Goal: Task Accomplishment & Management: Manage account settings

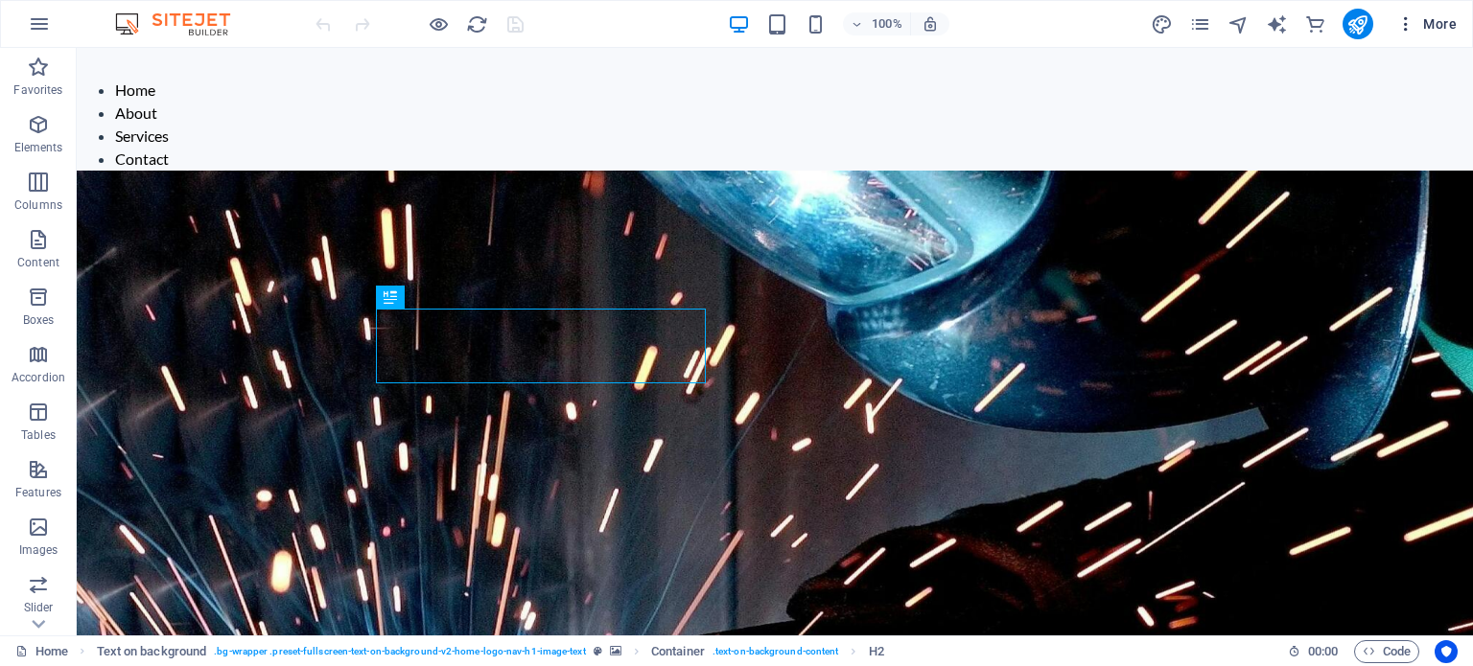
click at [1407, 23] on icon "button" at bounding box center [1405, 23] width 19 height 19
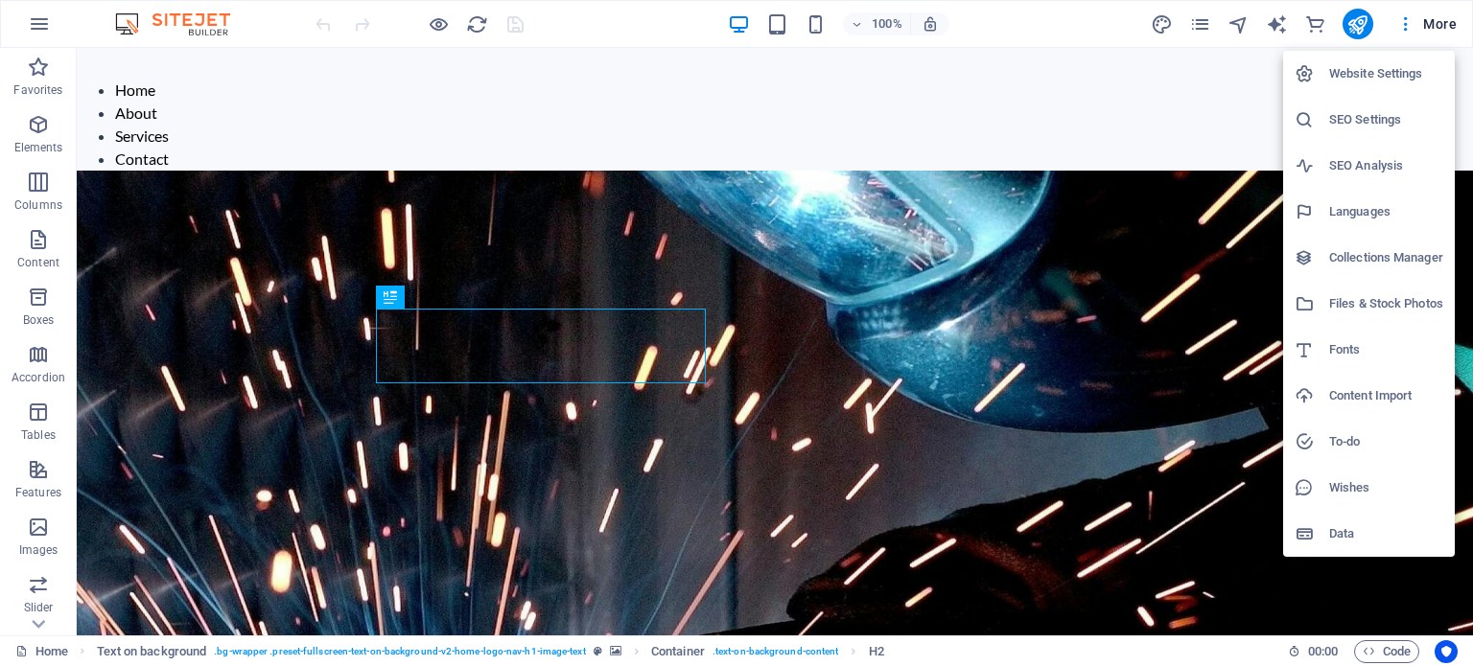
drag, startPoint x: 1407, startPoint y: 23, endPoint x: 1005, endPoint y: 111, distance: 411.3
click at [1005, 111] on div at bounding box center [736, 333] width 1473 height 666
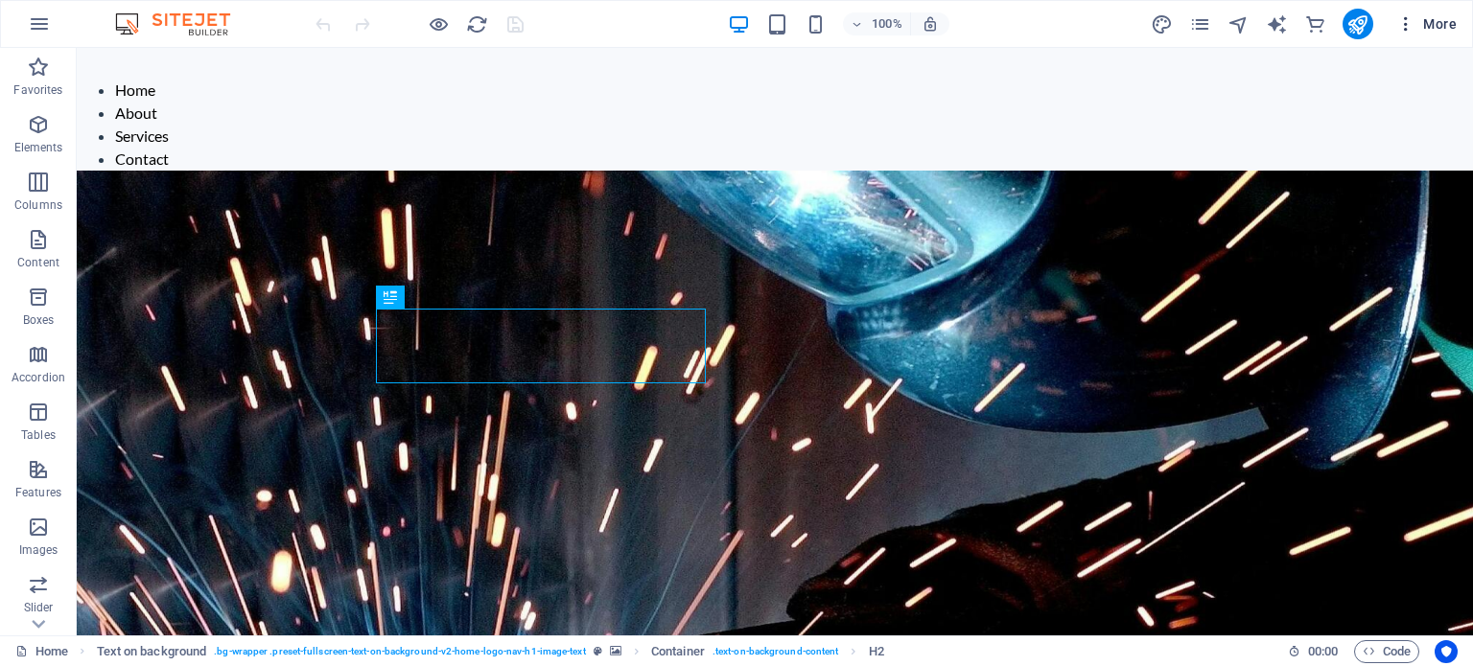
click at [1430, 26] on span "More" at bounding box center [1426, 23] width 60 height 19
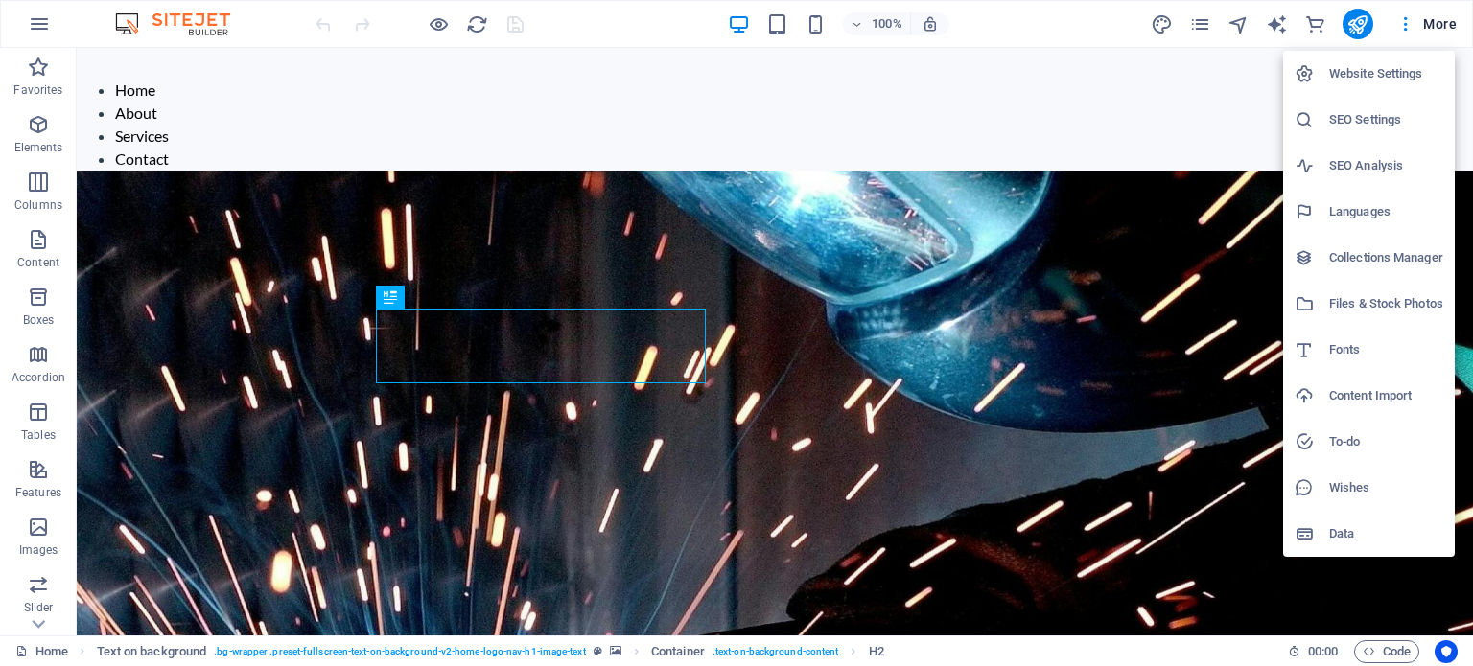
click at [1384, 72] on h6 "Website Settings" at bounding box center [1386, 73] width 114 height 23
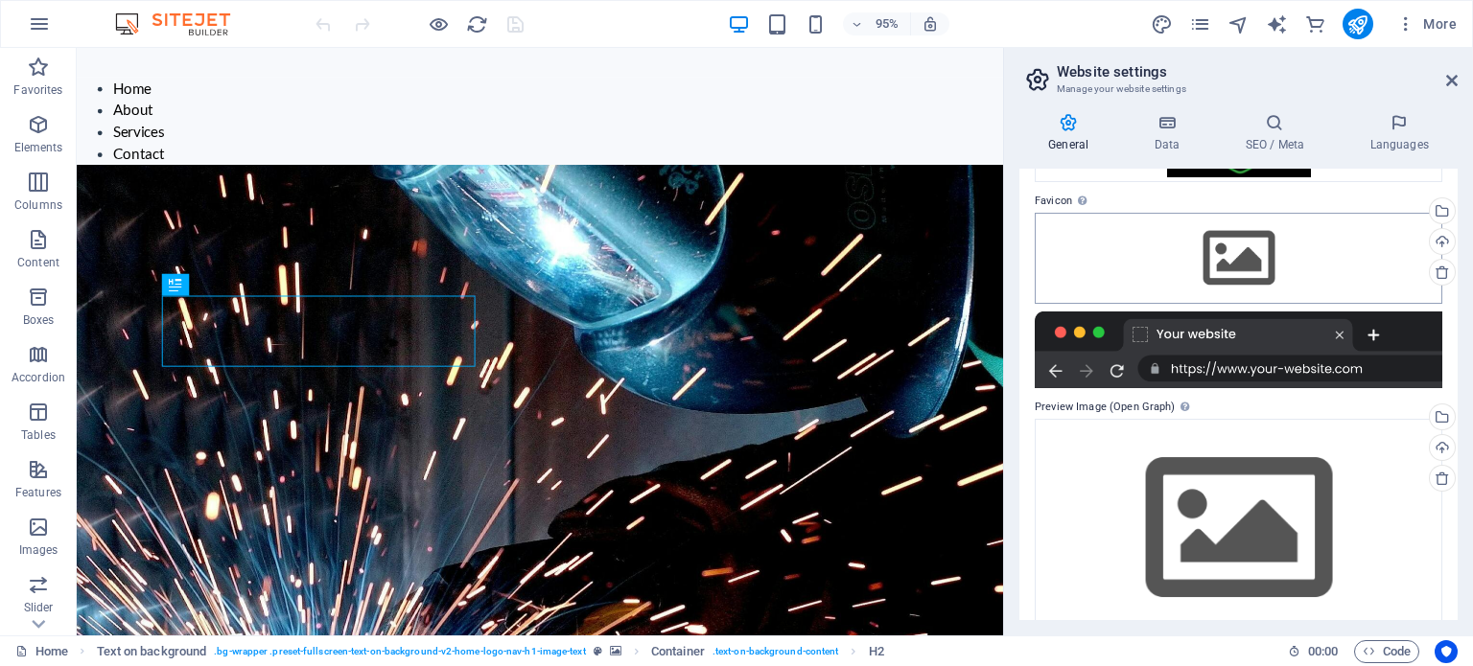
scroll to position [224, 0]
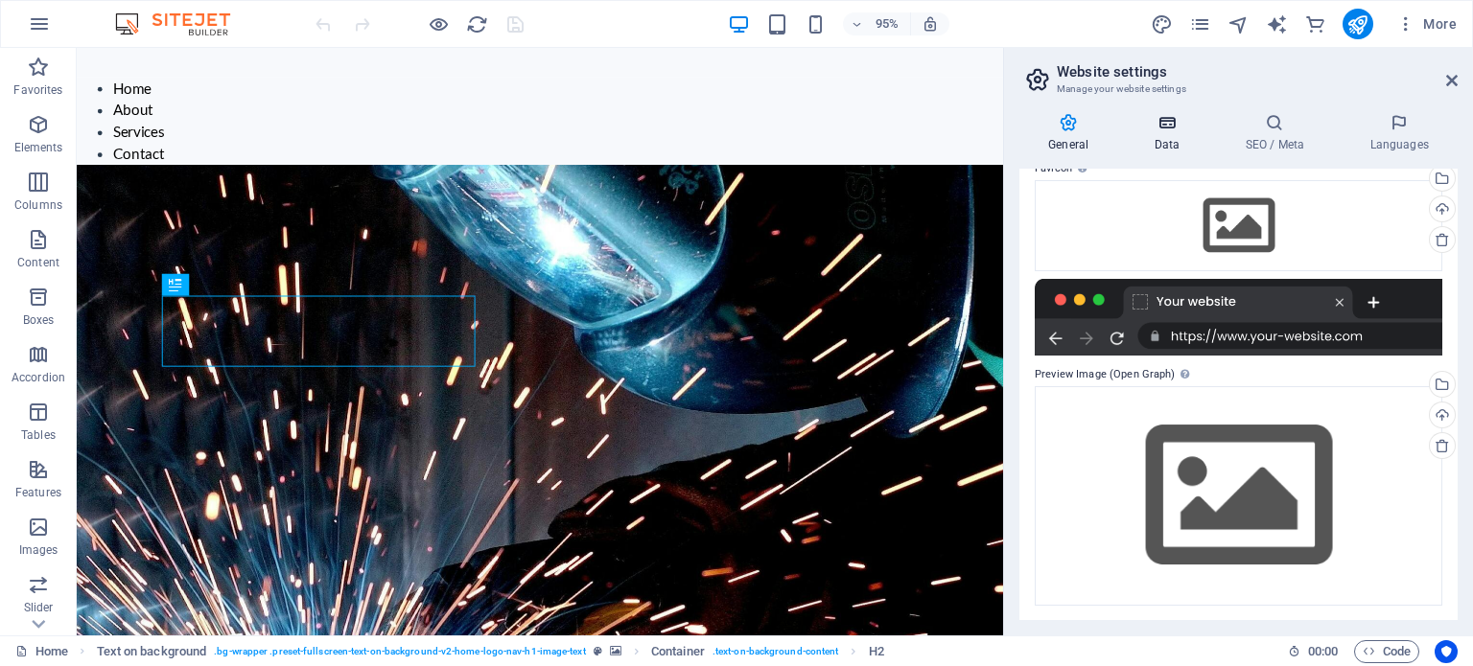
click at [1150, 135] on h4 "Data" at bounding box center [1170, 133] width 91 height 40
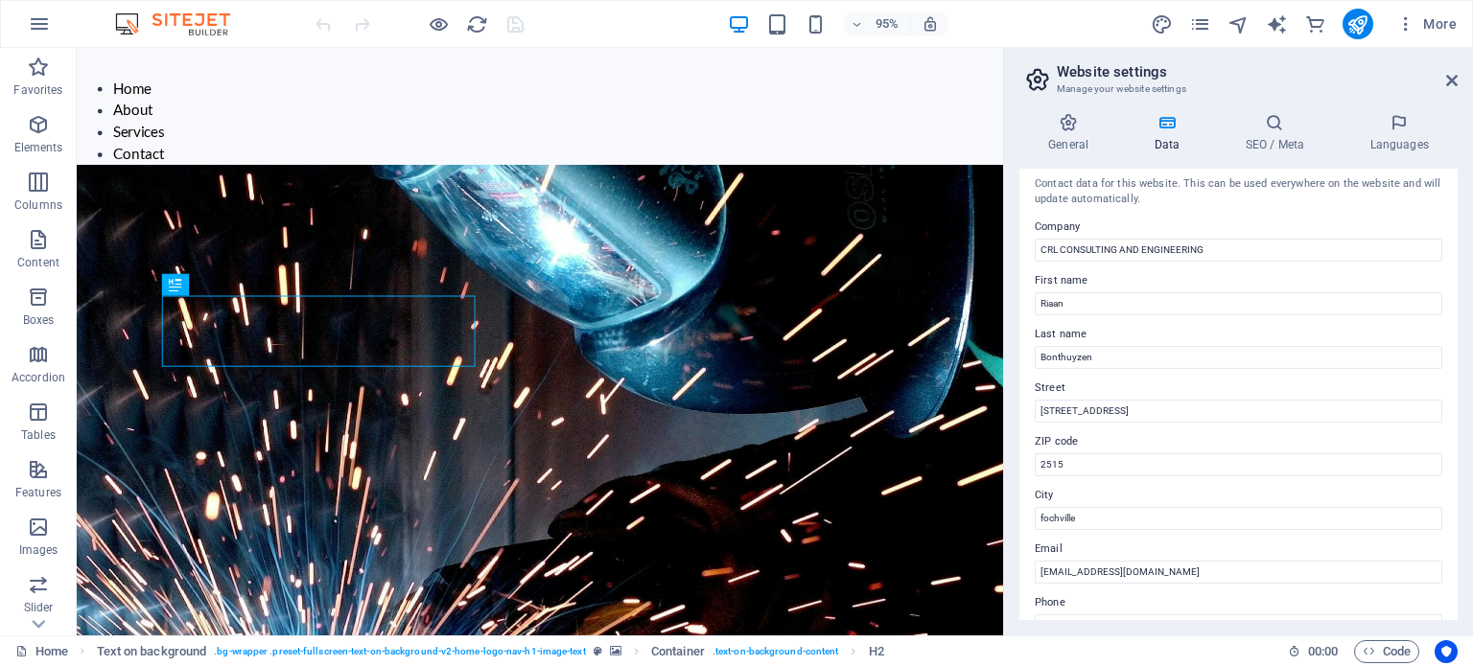
scroll to position [0, 0]
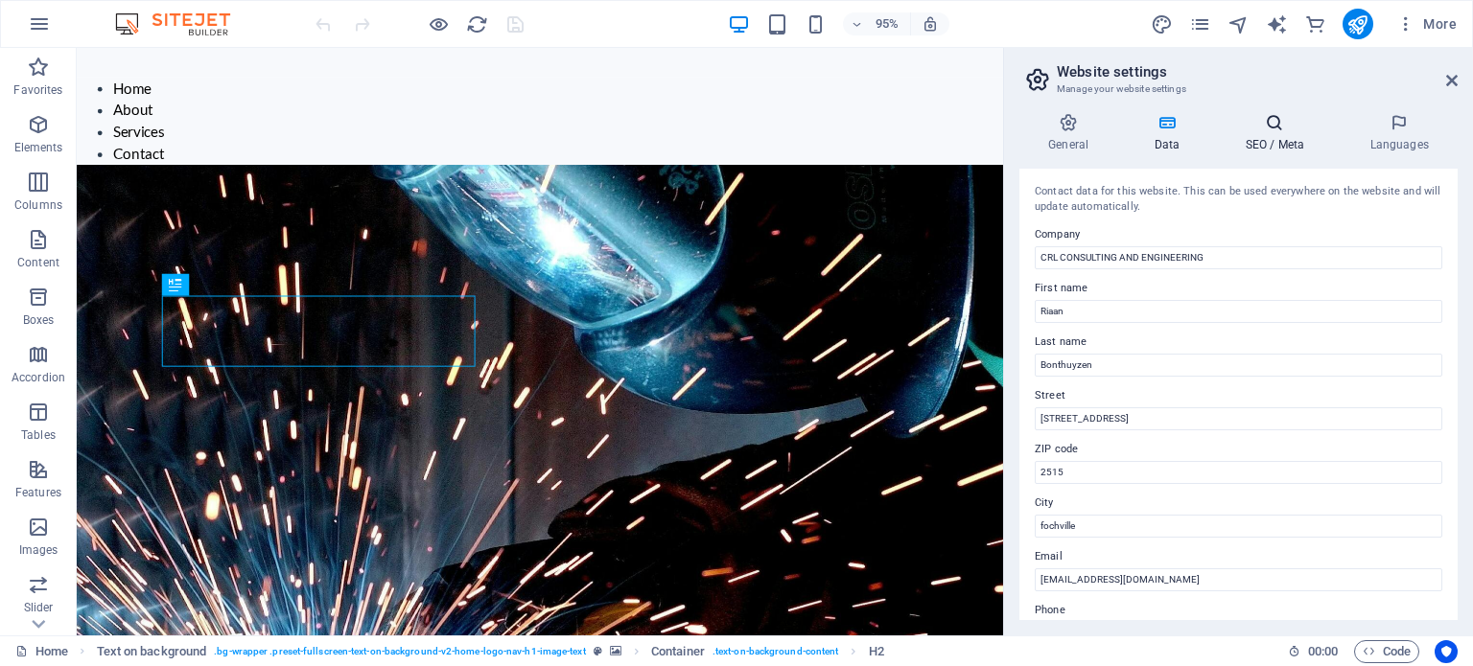
click at [1271, 143] on h4 "SEO / Meta" at bounding box center [1278, 133] width 125 height 40
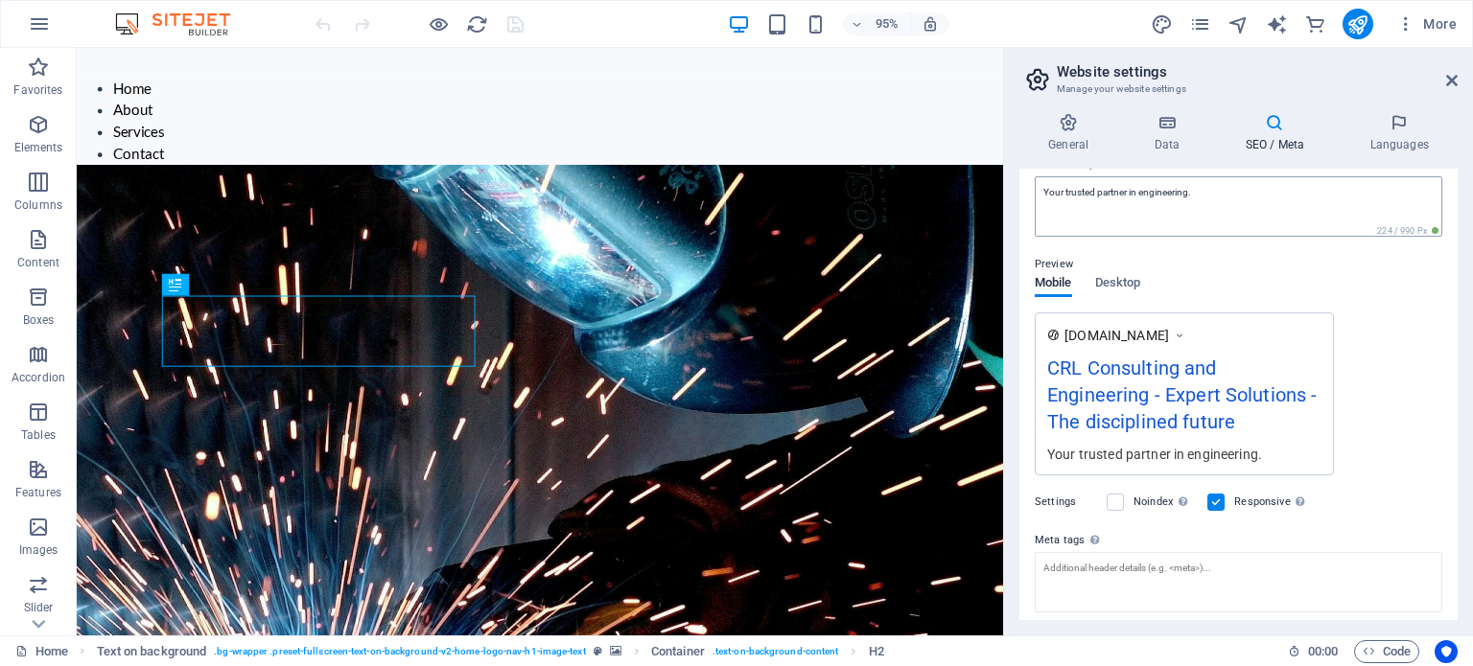
scroll to position [96, 0]
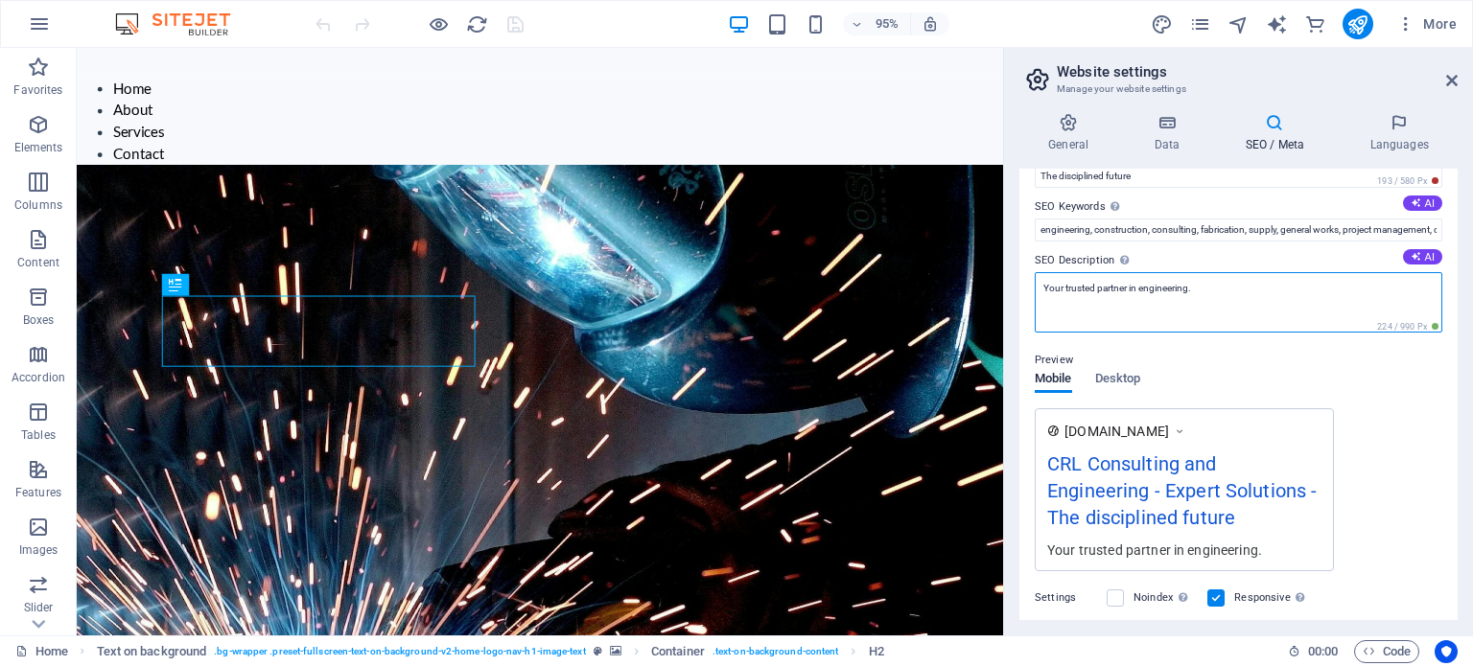
drag, startPoint x: 1195, startPoint y: 287, endPoint x: 1213, endPoint y: 305, distance: 25.8
click at [1196, 287] on textarea "Your trusted partner in engineering." at bounding box center [1238, 302] width 407 height 60
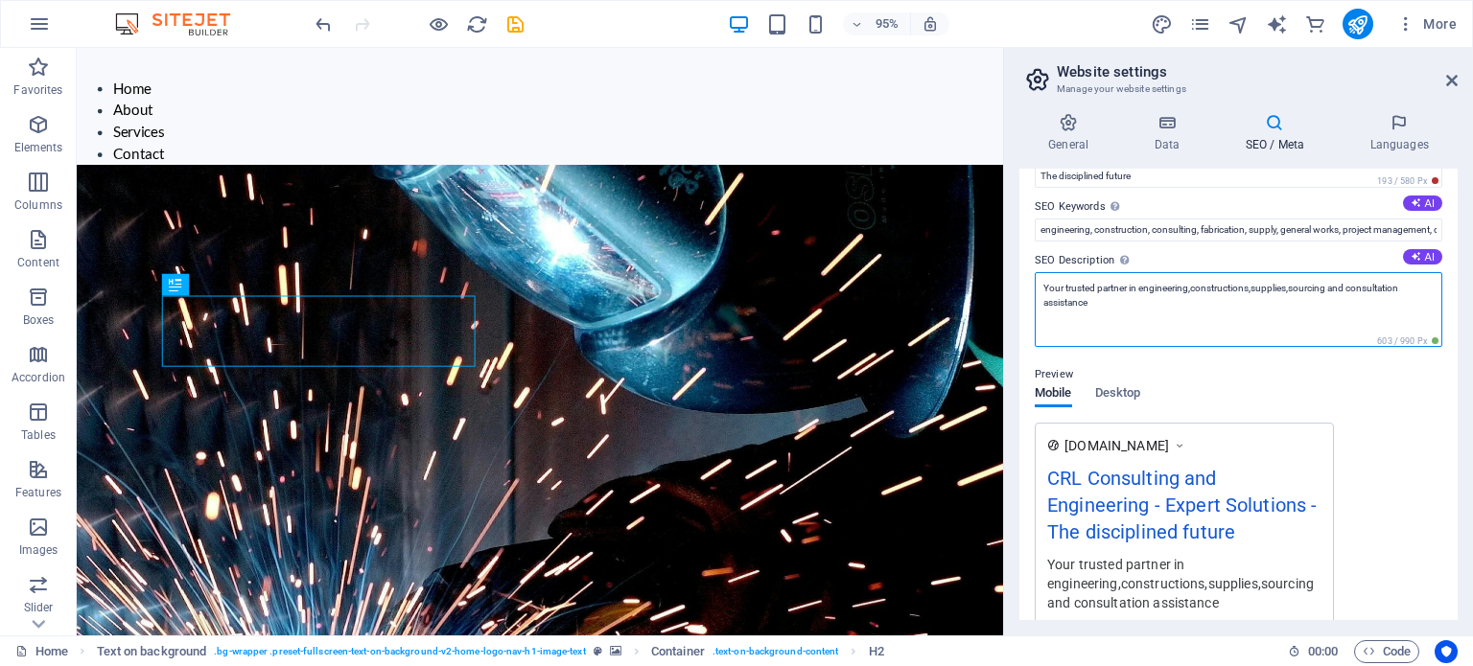
type textarea "Your trusted partner in engineering,constructions,supplies,sourcing and consult…"
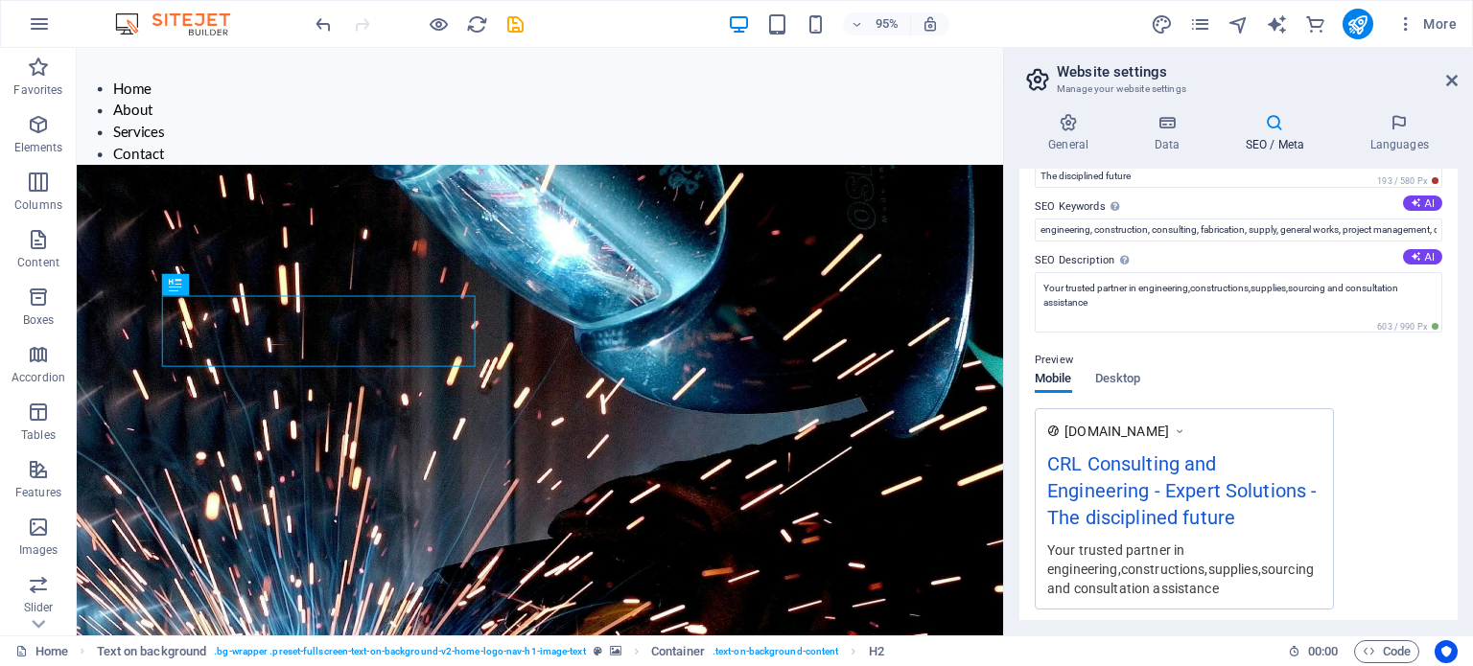
click at [1360, 386] on div "Preview Mobile Desktop [DOMAIN_NAME] CRL Consulting and Engineering - Expert So…" at bounding box center [1238, 472] width 407 height 276
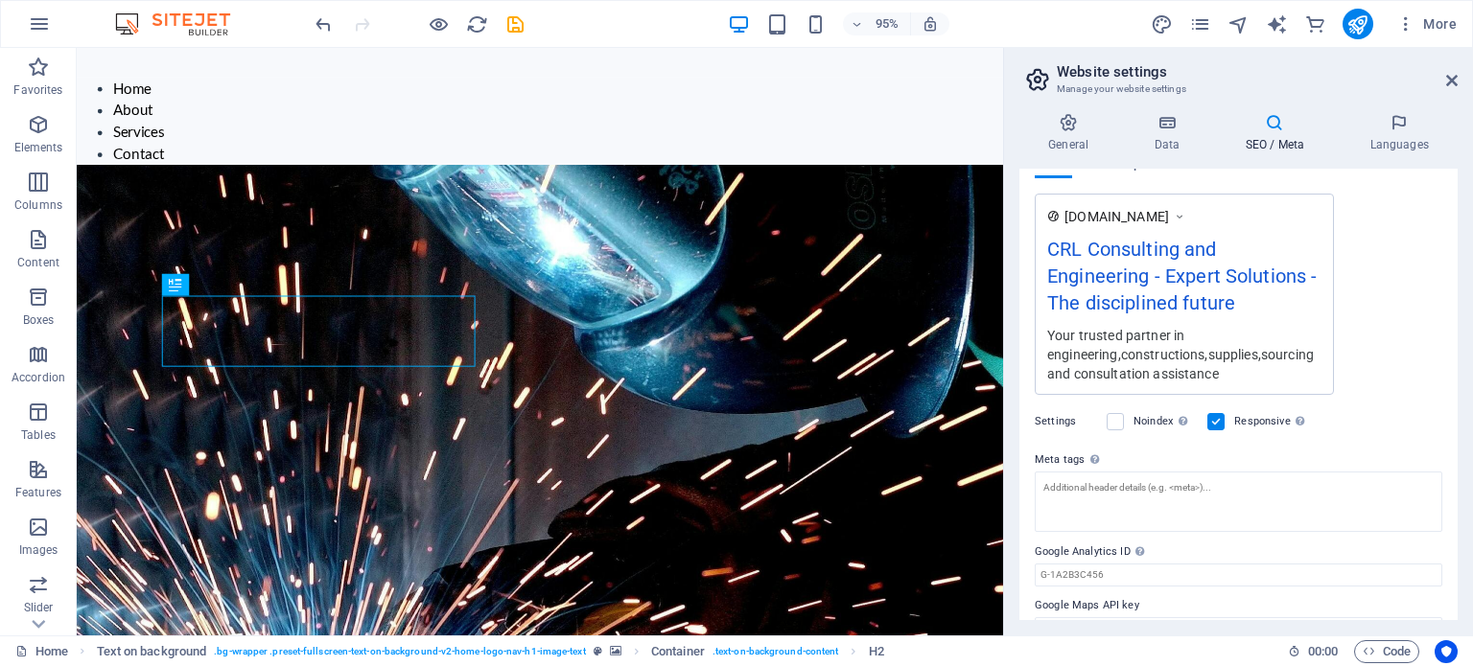
scroll to position [344, 0]
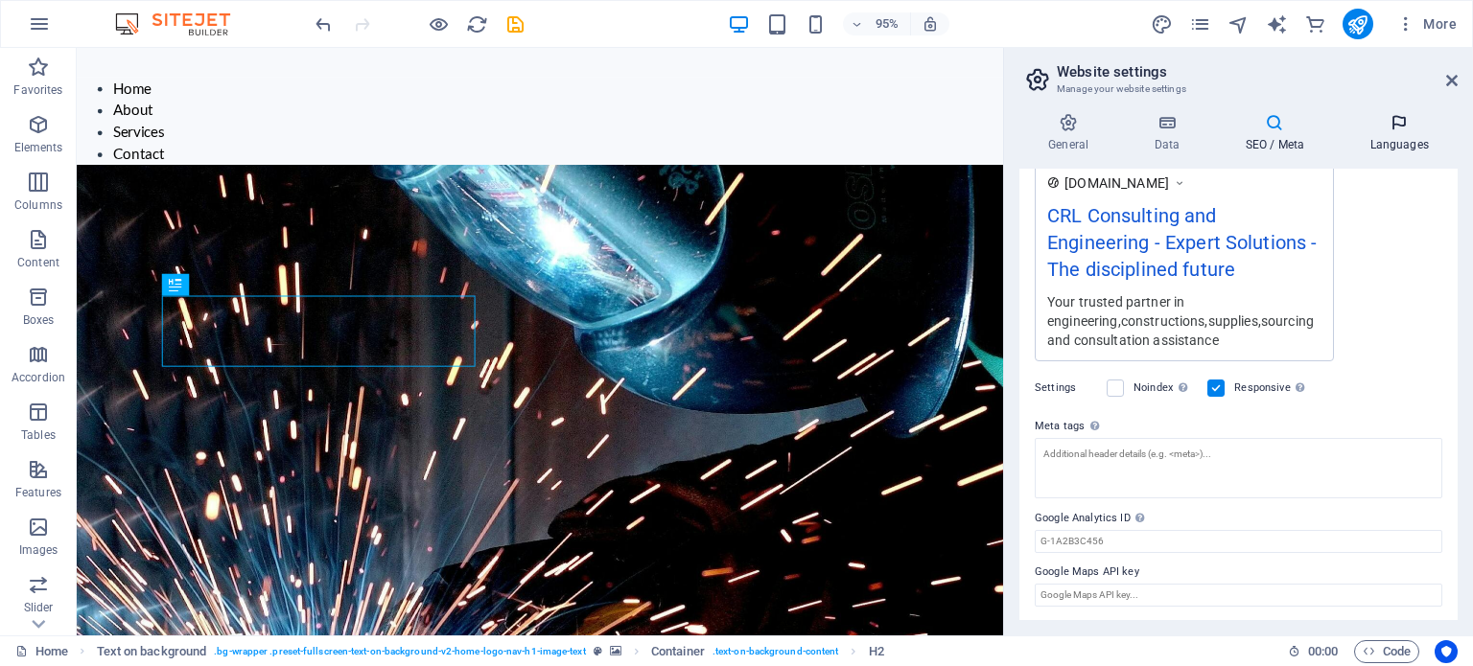
click at [1384, 122] on icon at bounding box center [1398, 122] width 117 height 19
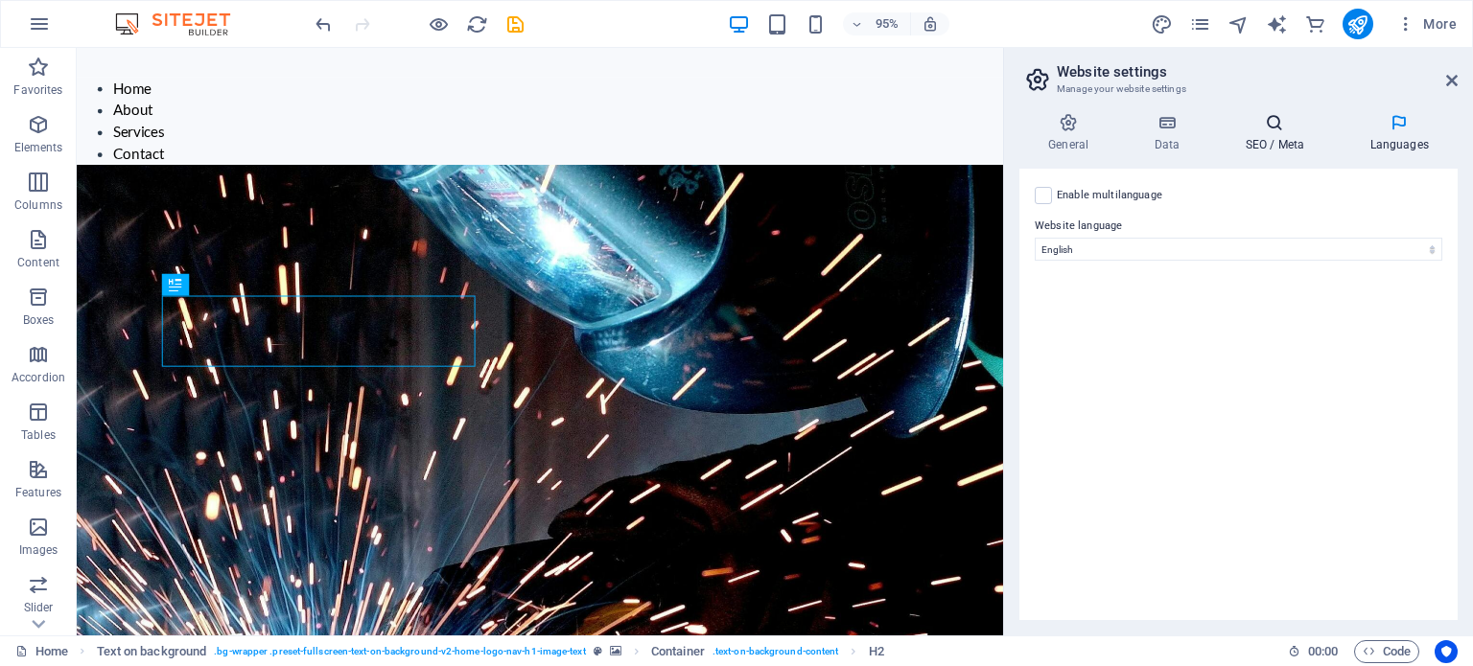
click at [1292, 136] on h4 "SEO / Meta" at bounding box center [1278, 133] width 125 height 40
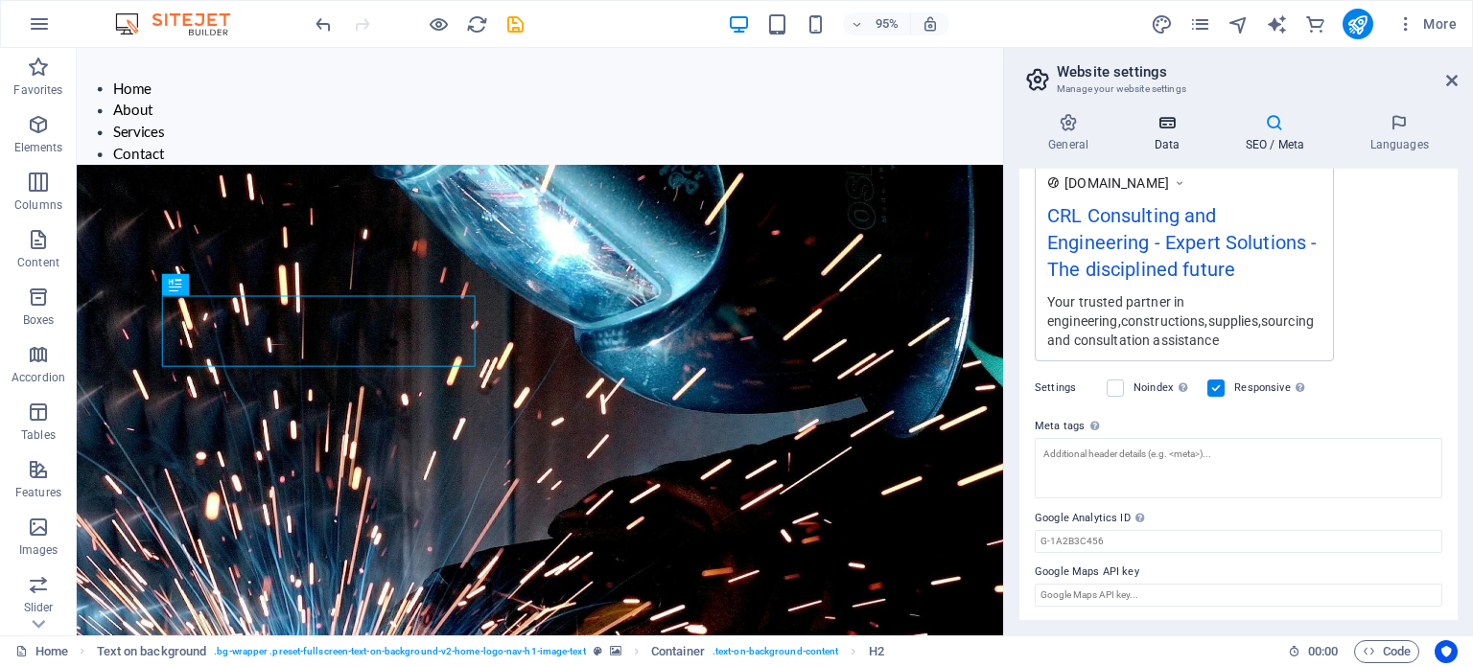
click at [1183, 150] on h4 "Data" at bounding box center [1170, 133] width 91 height 40
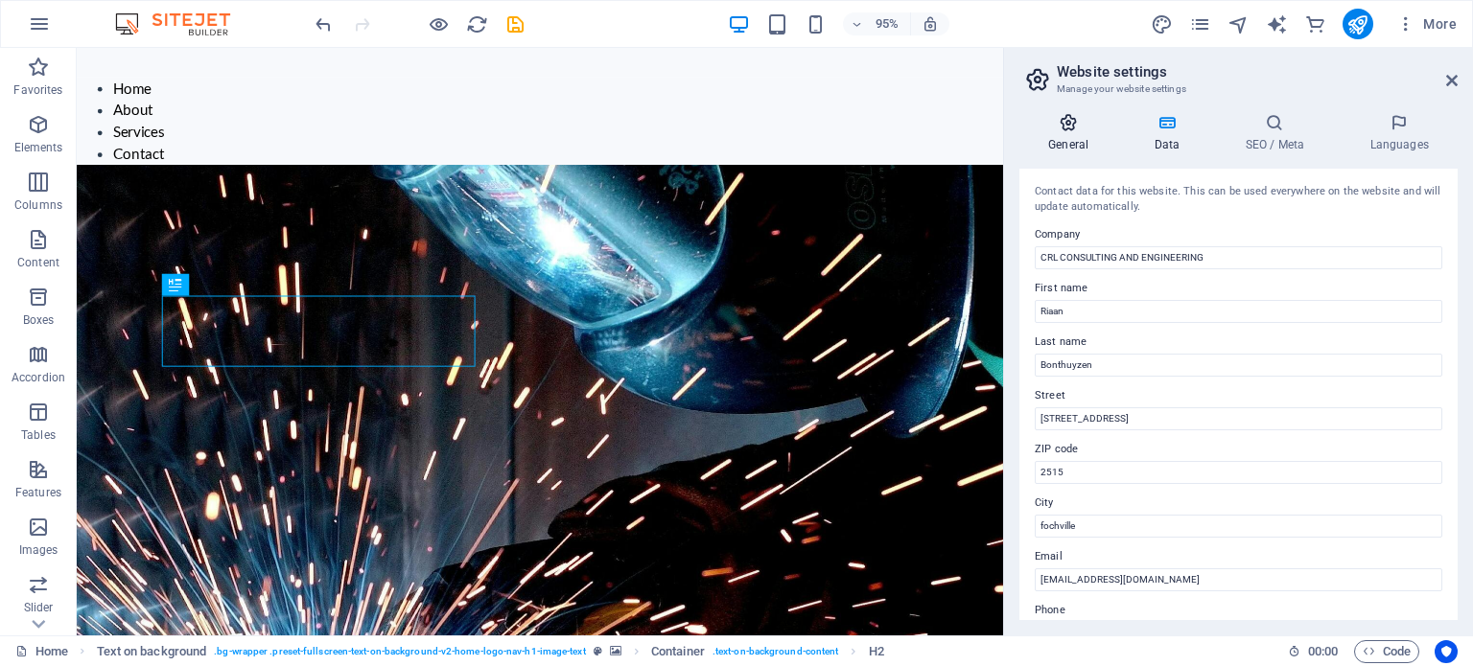
click at [1096, 137] on h4 "General" at bounding box center [1071, 133] width 105 height 40
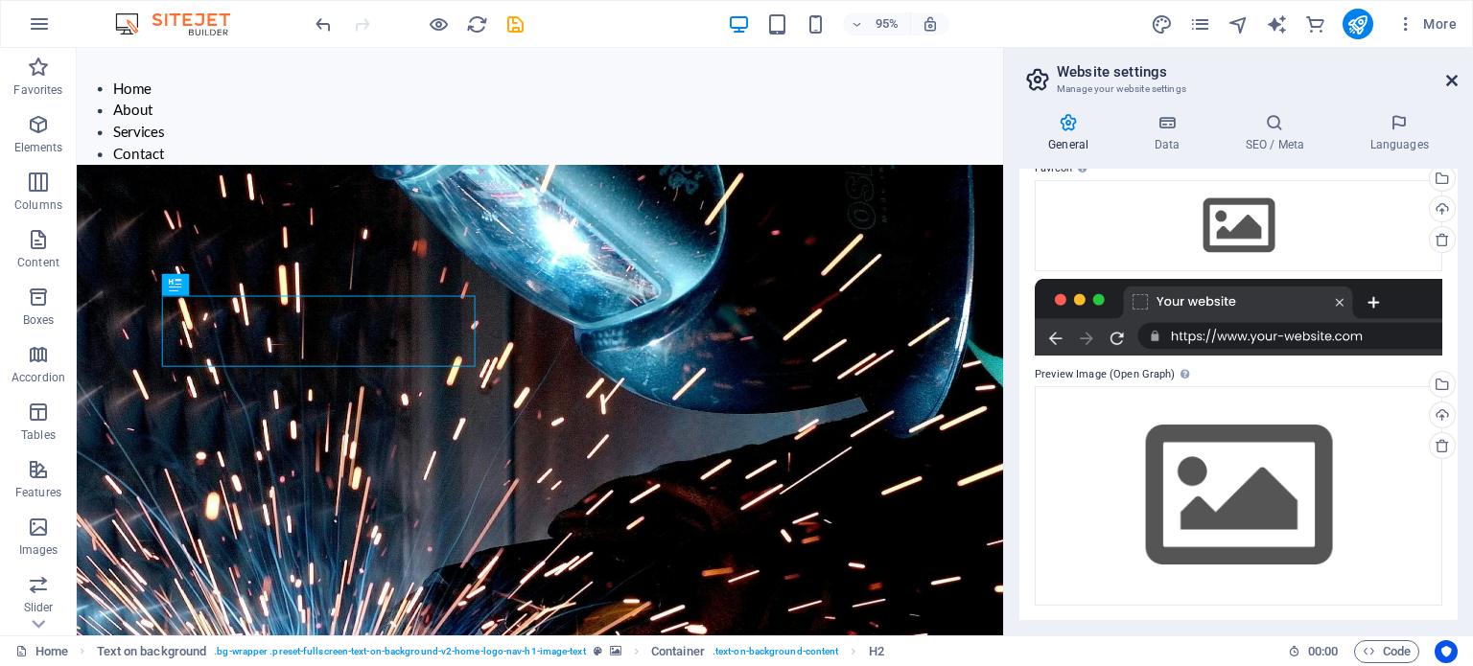
click at [1454, 81] on icon at bounding box center [1452, 80] width 12 height 15
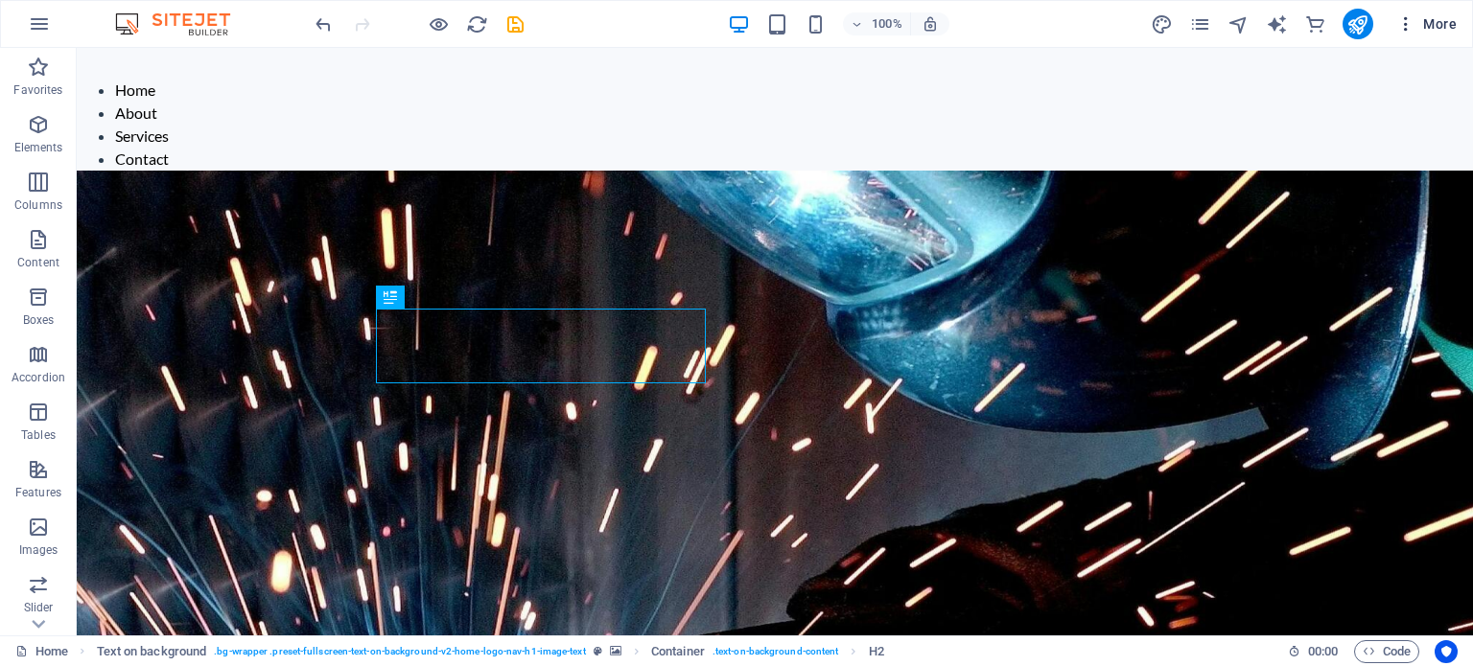
click at [1426, 28] on span "More" at bounding box center [1426, 23] width 60 height 19
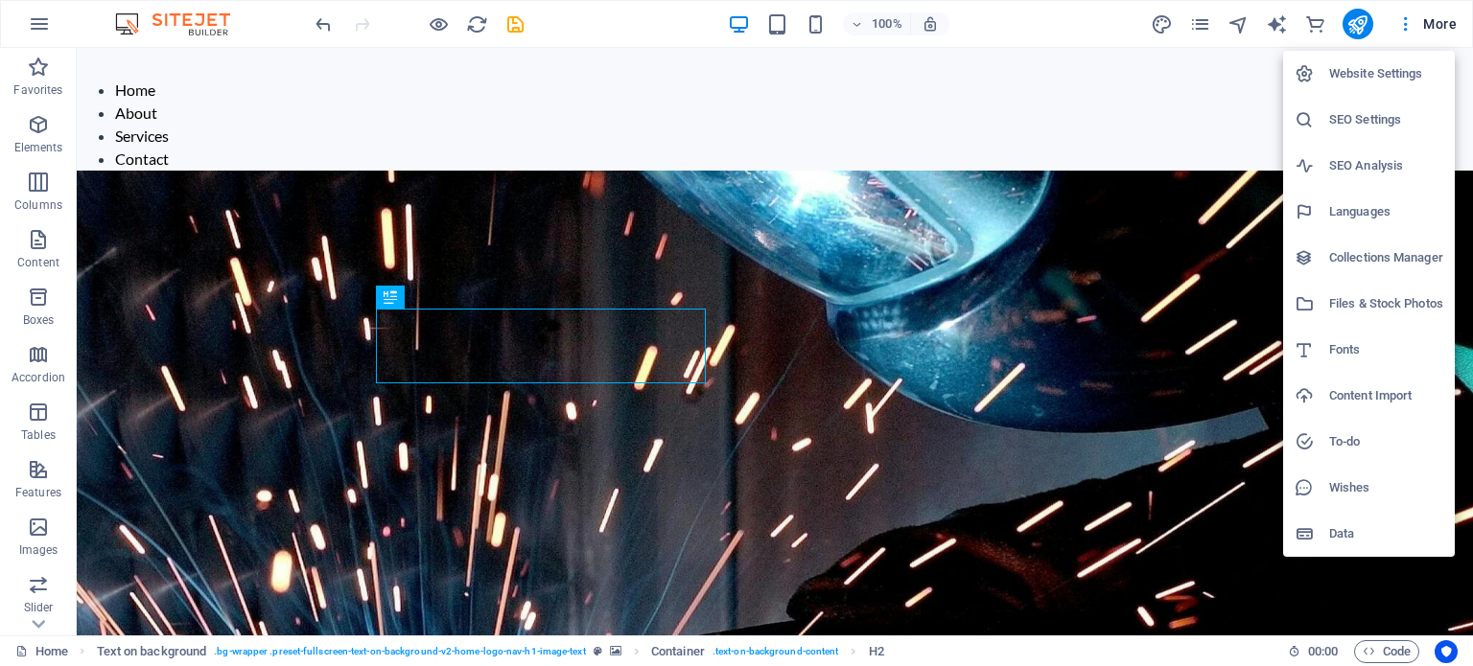
click at [1151, 132] on div at bounding box center [736, 333] width 1473 height 666
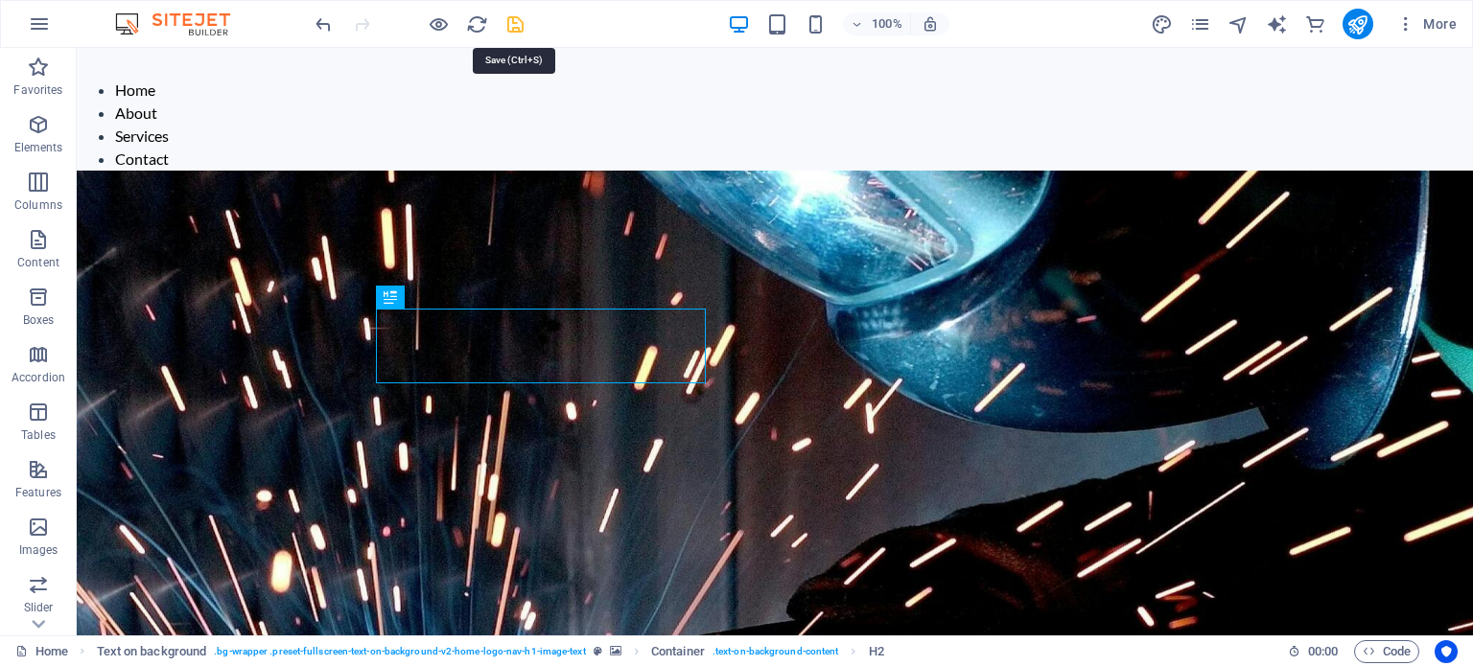
click at [514, 26] on icon "save" at bounding box center [515, 24] width 22 height 22
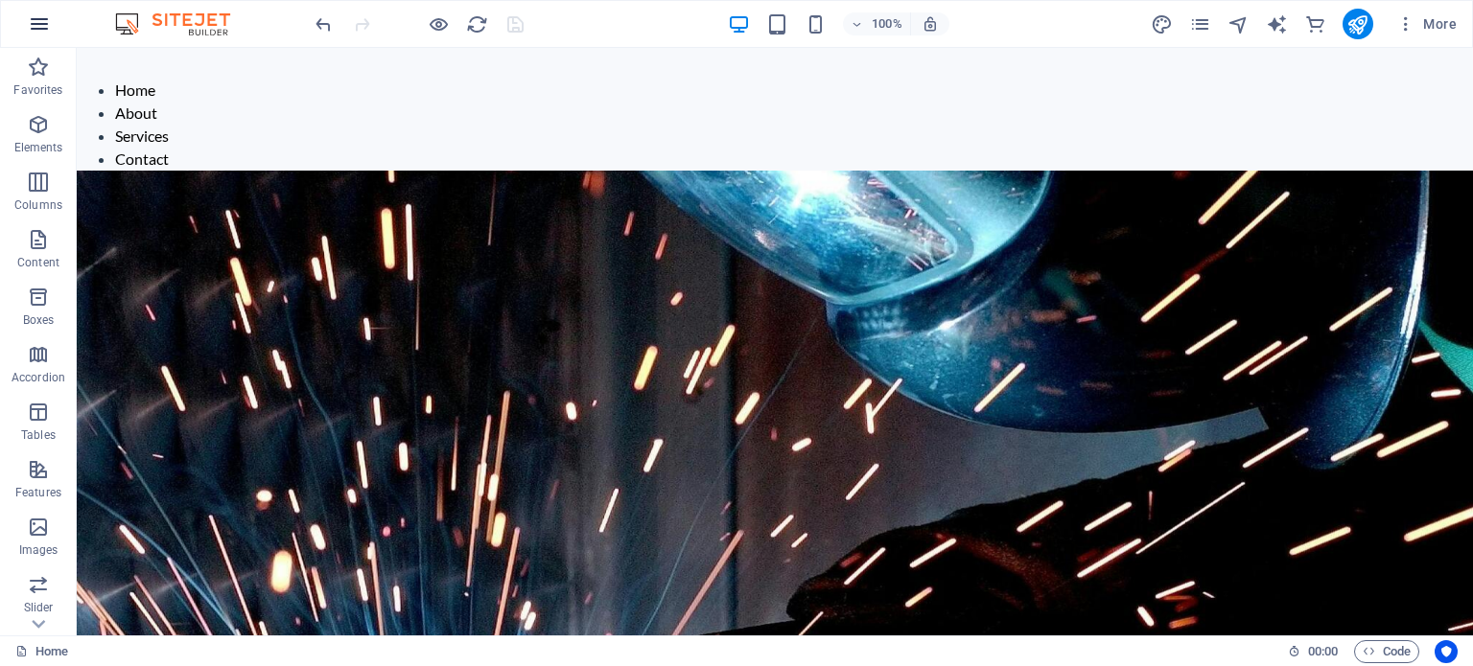
click at [36, 20] on icon "button" at bounding box center [39, 23] width 23 height 23
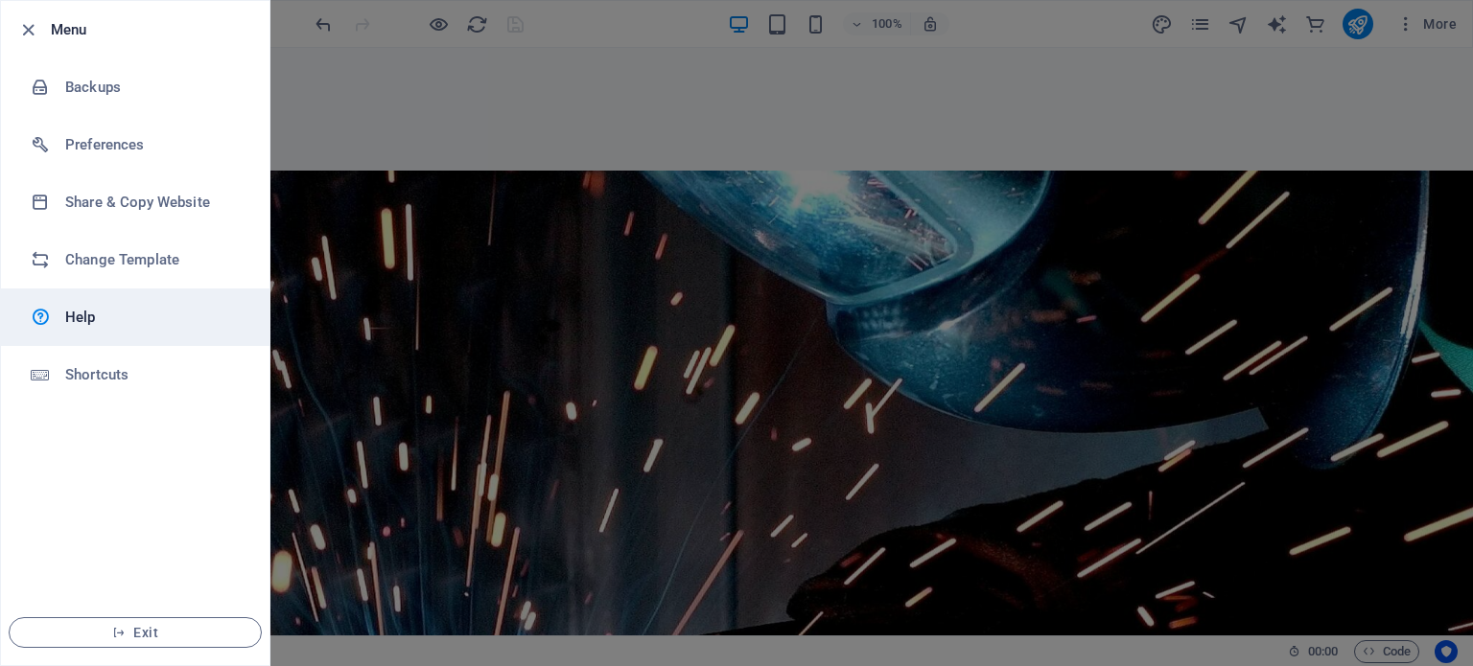
click at [100, 316] on h6 "Help" at bounding box center [153, 317] width 177 height 23
click at [26, 29] on icon "button" at bounding box center [28, 30] width 22 height 22
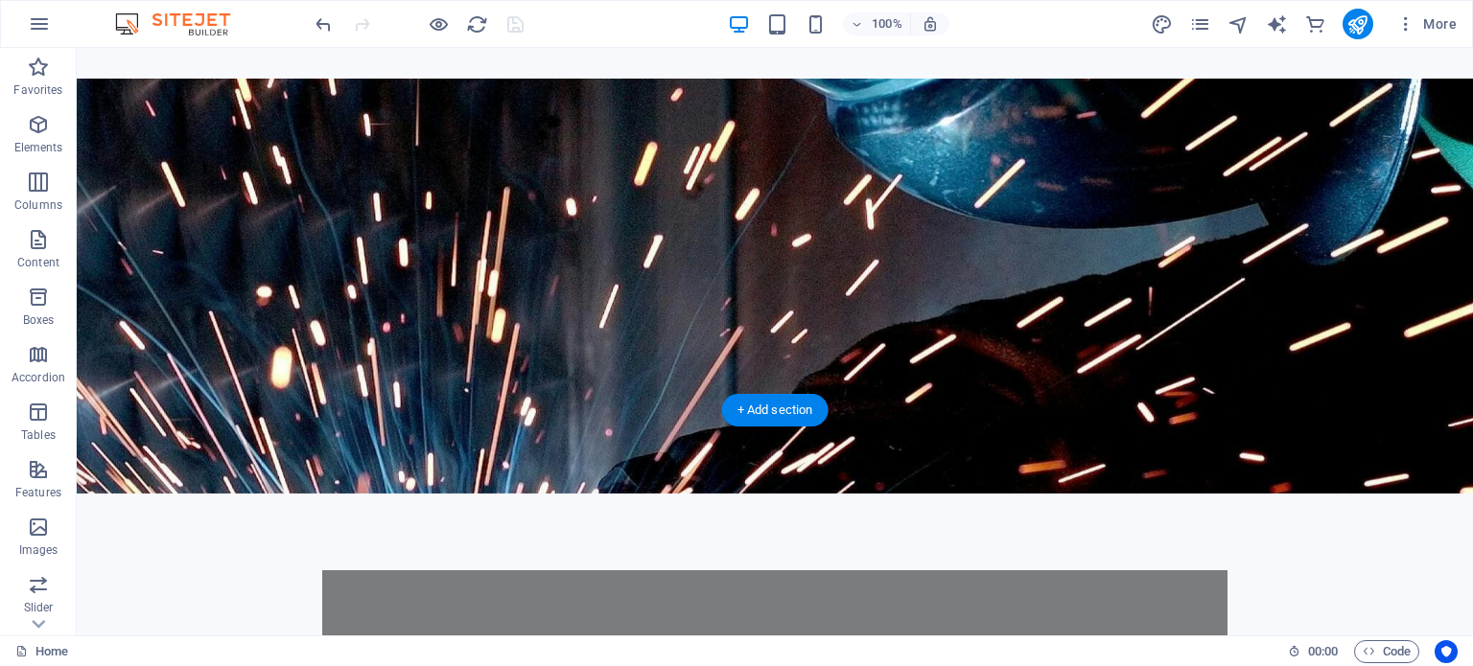
scroll to position [0, 0]
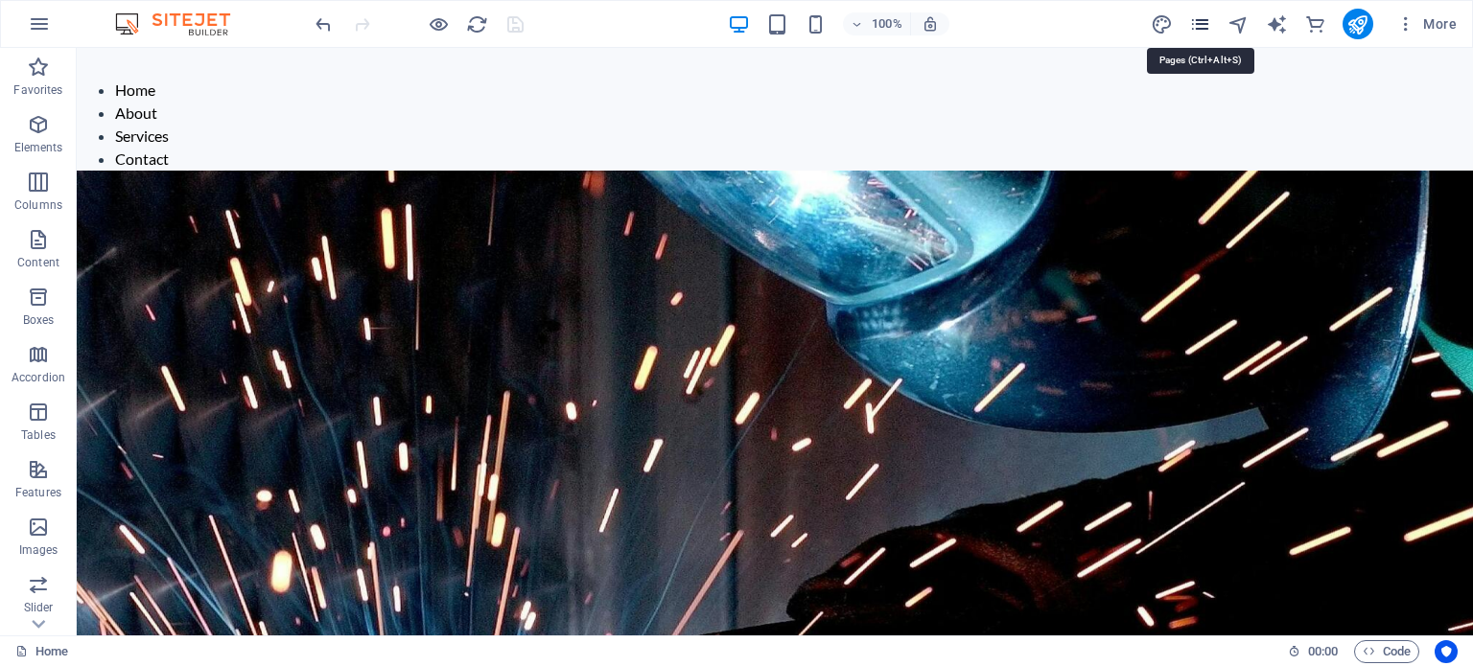
click at [1202, 23] on icon "pages" at bounding box center [1200, 24] width 22 height 22
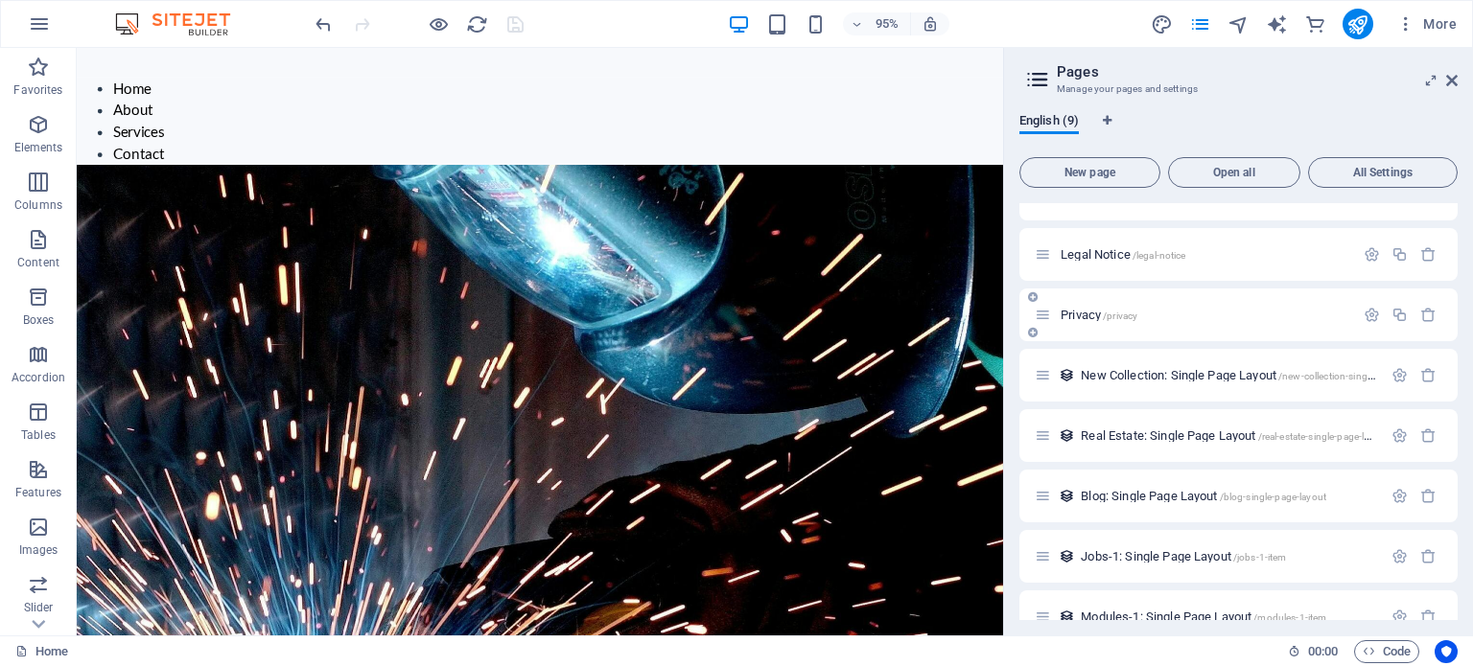
scroll to position [127, 0]
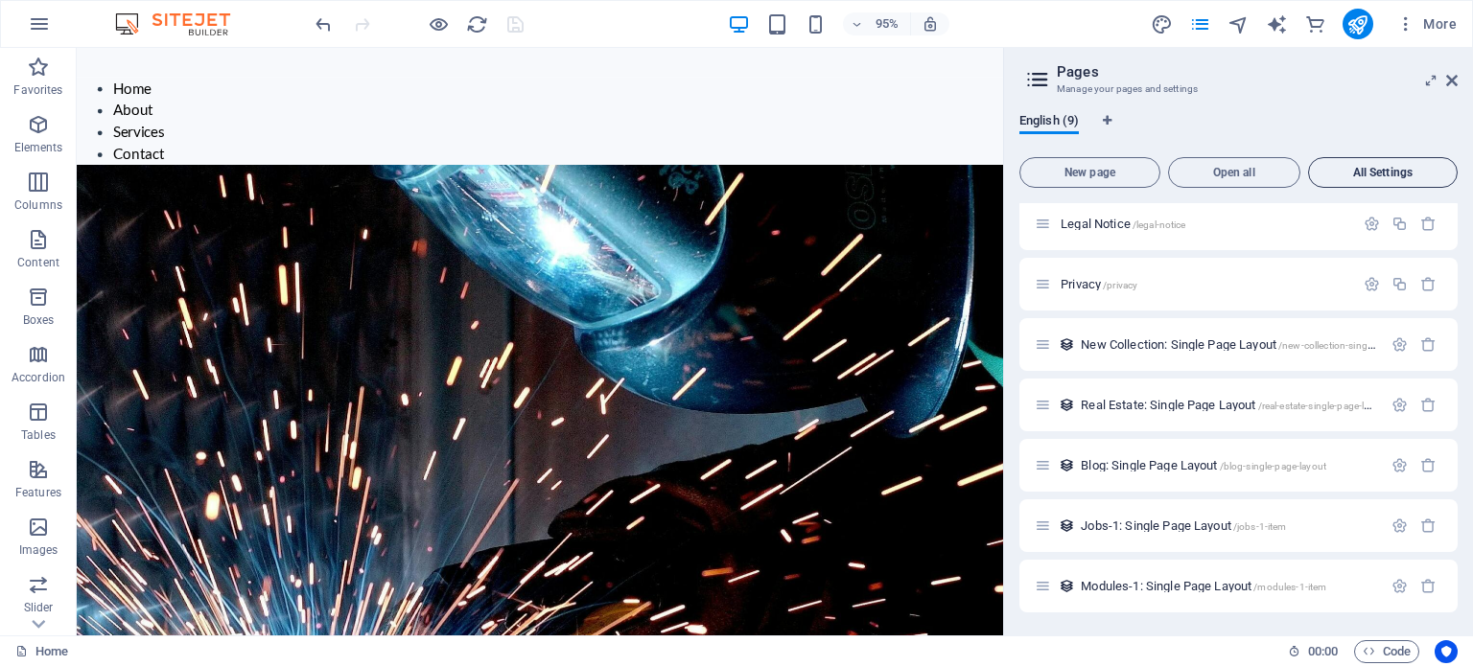
click at [1385, 171] on span "All Settings" at bounding box center [1382, 173] width 132 height 12
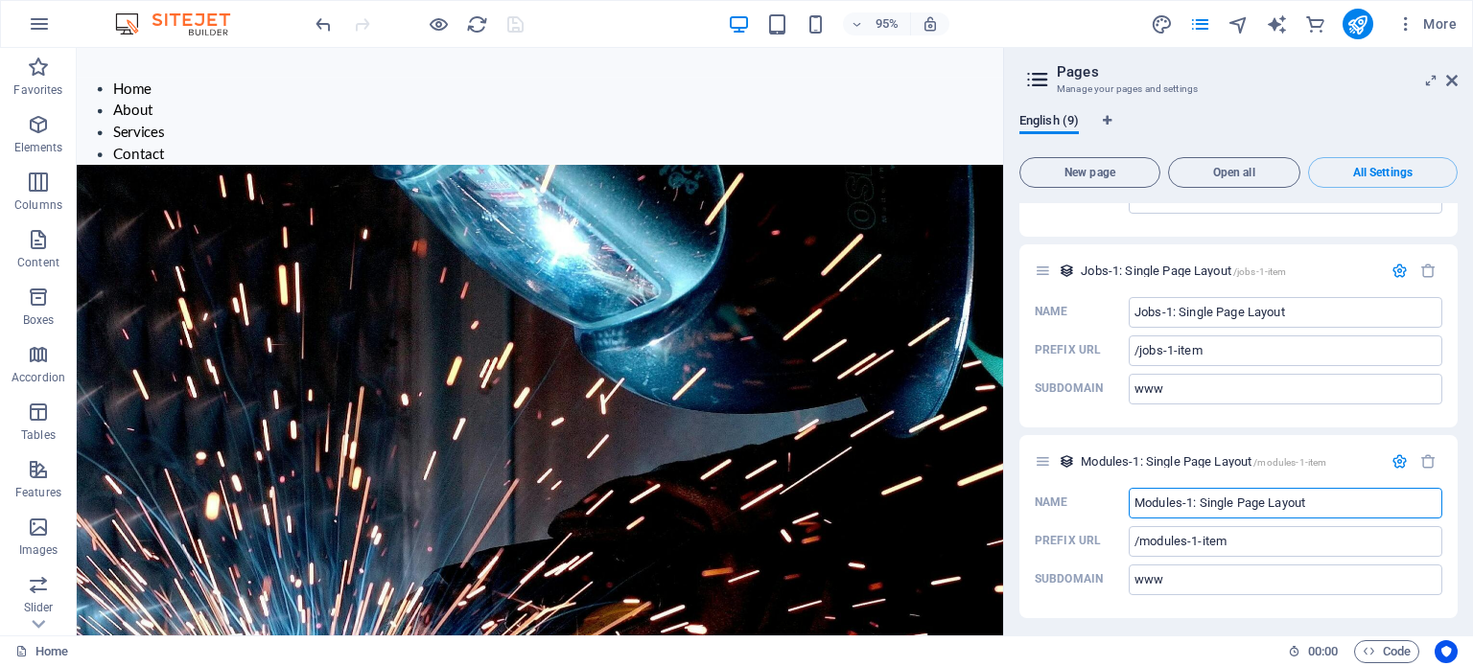
scroll to position [3950, 0]
drag, startPoint x: 1365, startPoint y: 3, endPoint x: 1441, endPoint y: 45, distance: 86.7
click at [1450, 76] on icon at bounding box center [1452, 80] width 12 height 15
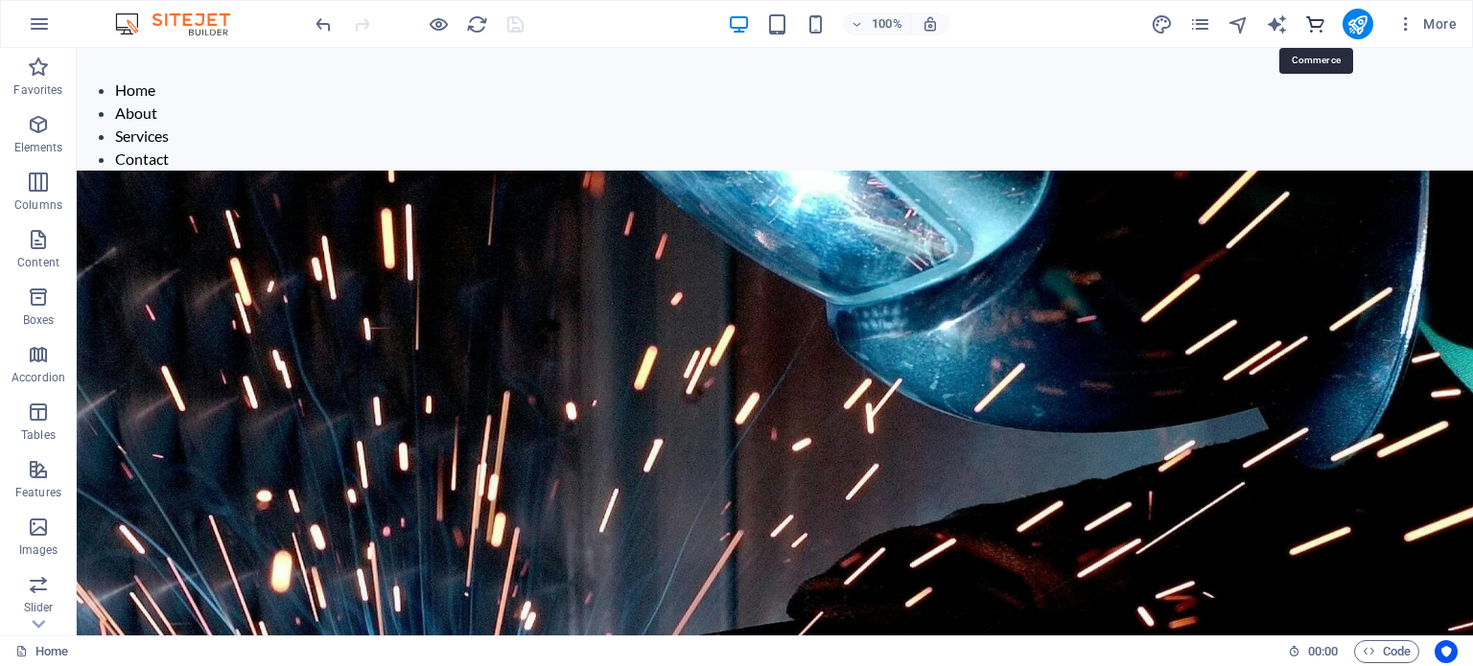
click at [1314, 18] on icon "commerce" at bounding box center [1315, 24] width 22 height 22
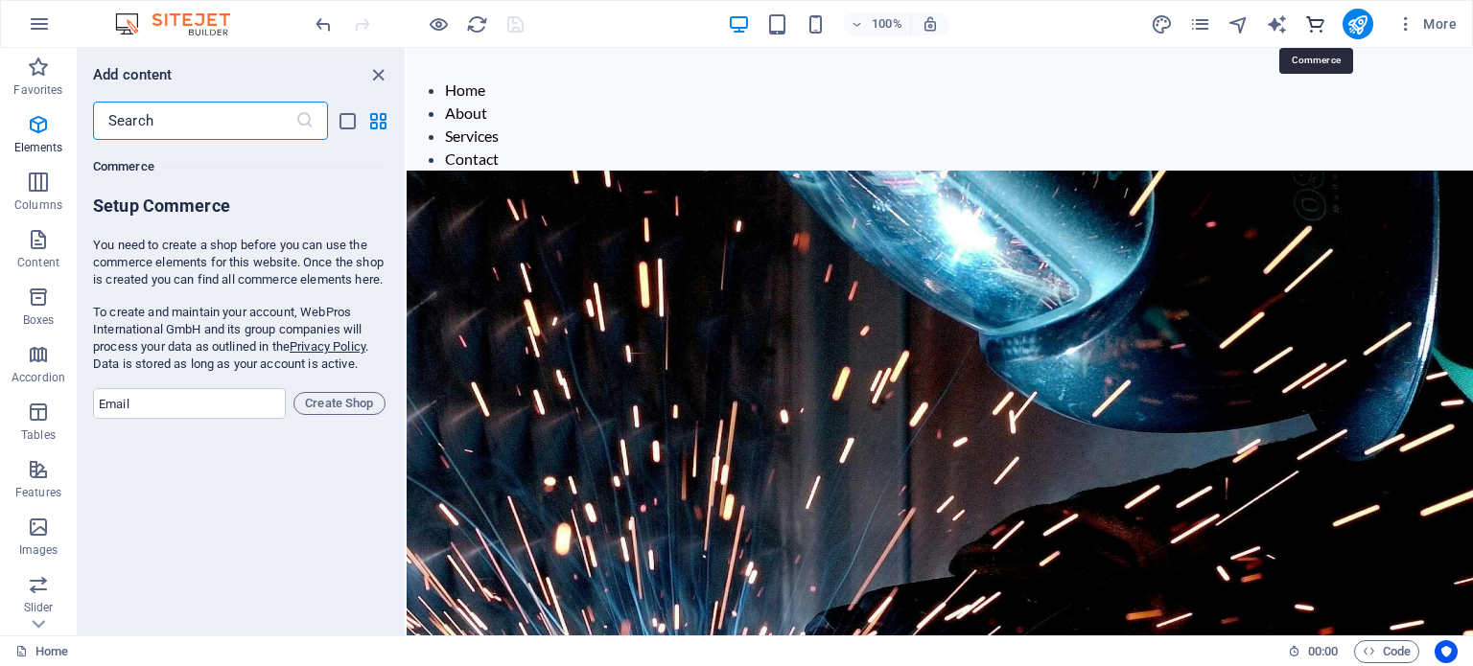
scroll to position [18477, 0]
click at [387, 75] on icon "close panel" at bounding box center [378, 75] width 22 height 22
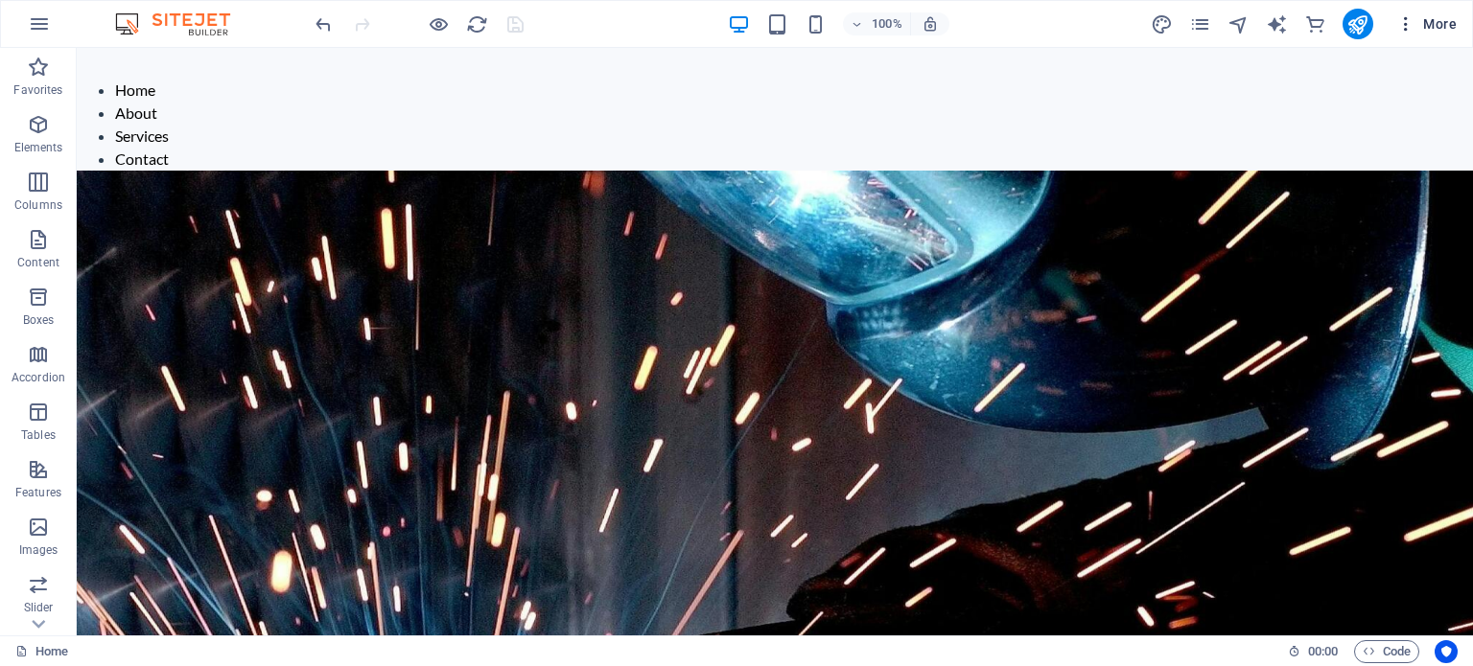
click at [1445, 17] on span "More" at bounding box center [1426, 23] width 60 height 19
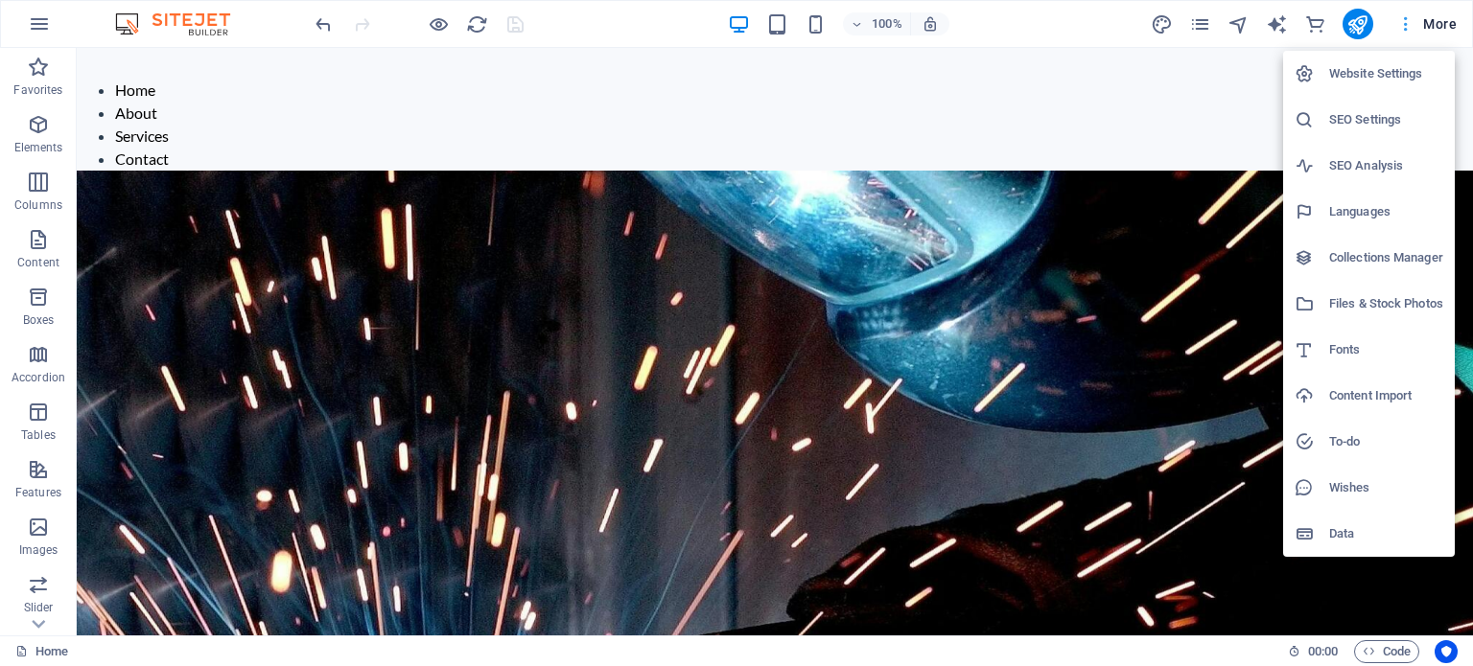
click at [1445, 17] on div at bounding box center [736, 333] width 1473 height 666
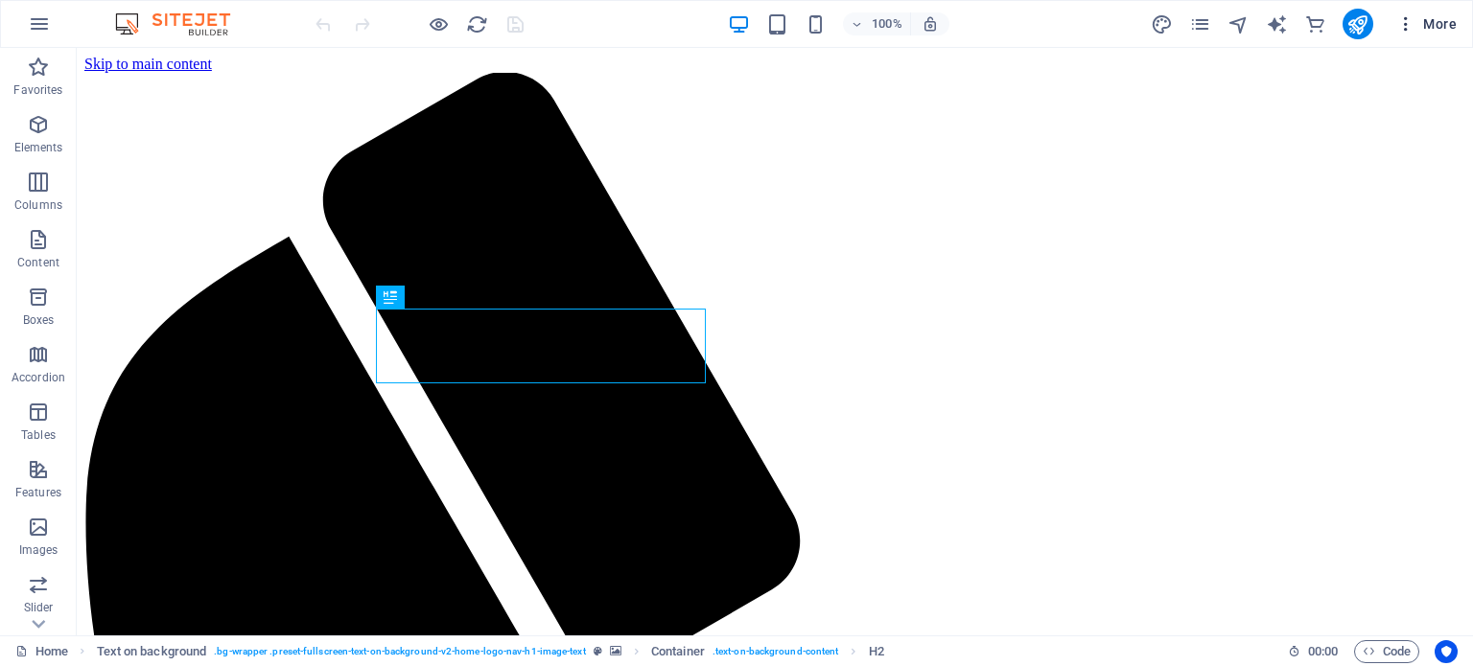
click at [1451, 22] on span "More" at bounding box center [1426, 23] width 60 height 19
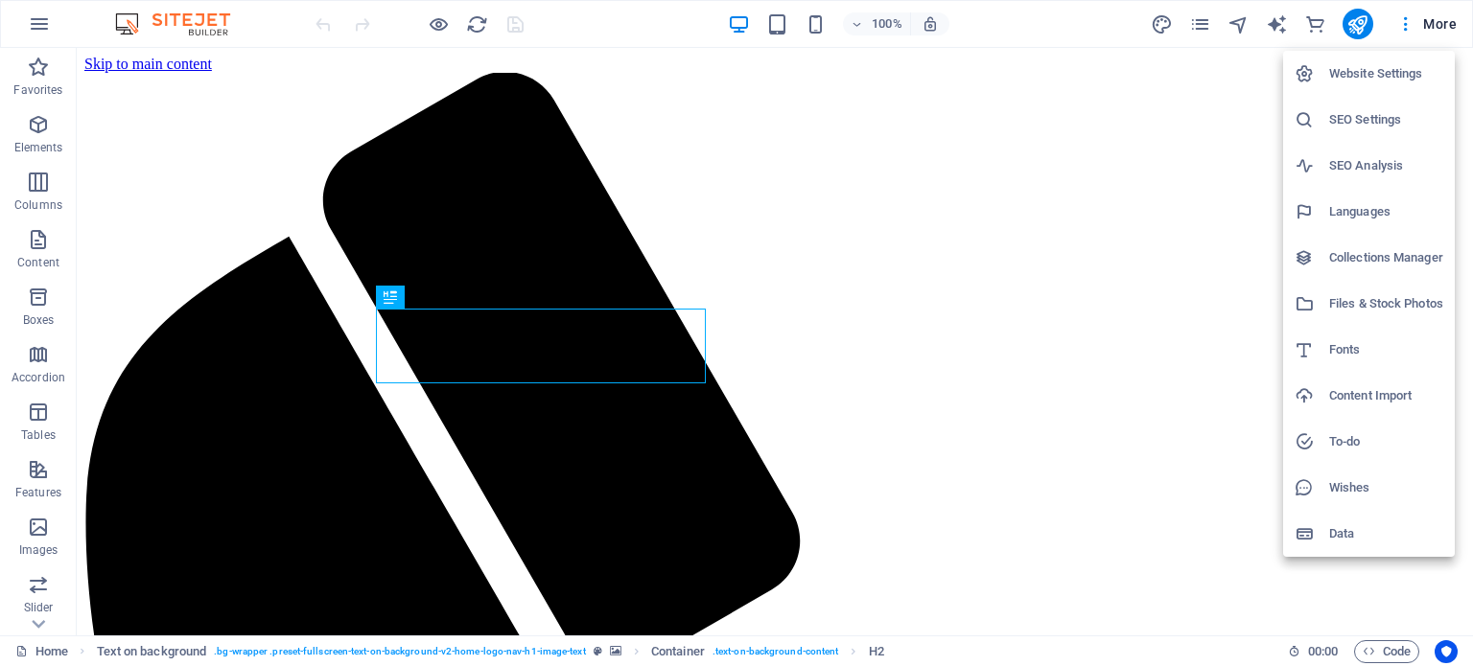
click at [1383, 75] on h6 "Website Settings" at bounding box center [1386, 73] width 114 height 23
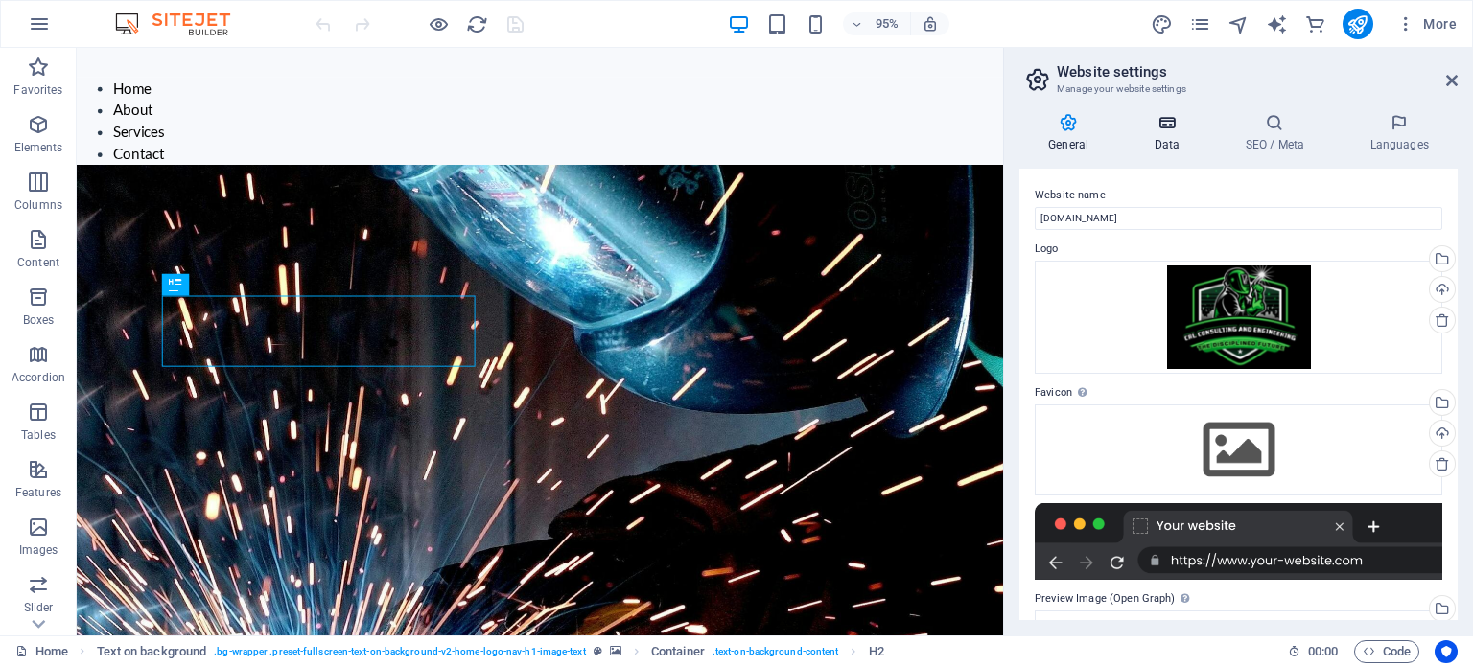
click at [1181, 131] on icon at bounding box center [1166, 122] width 83 height 19
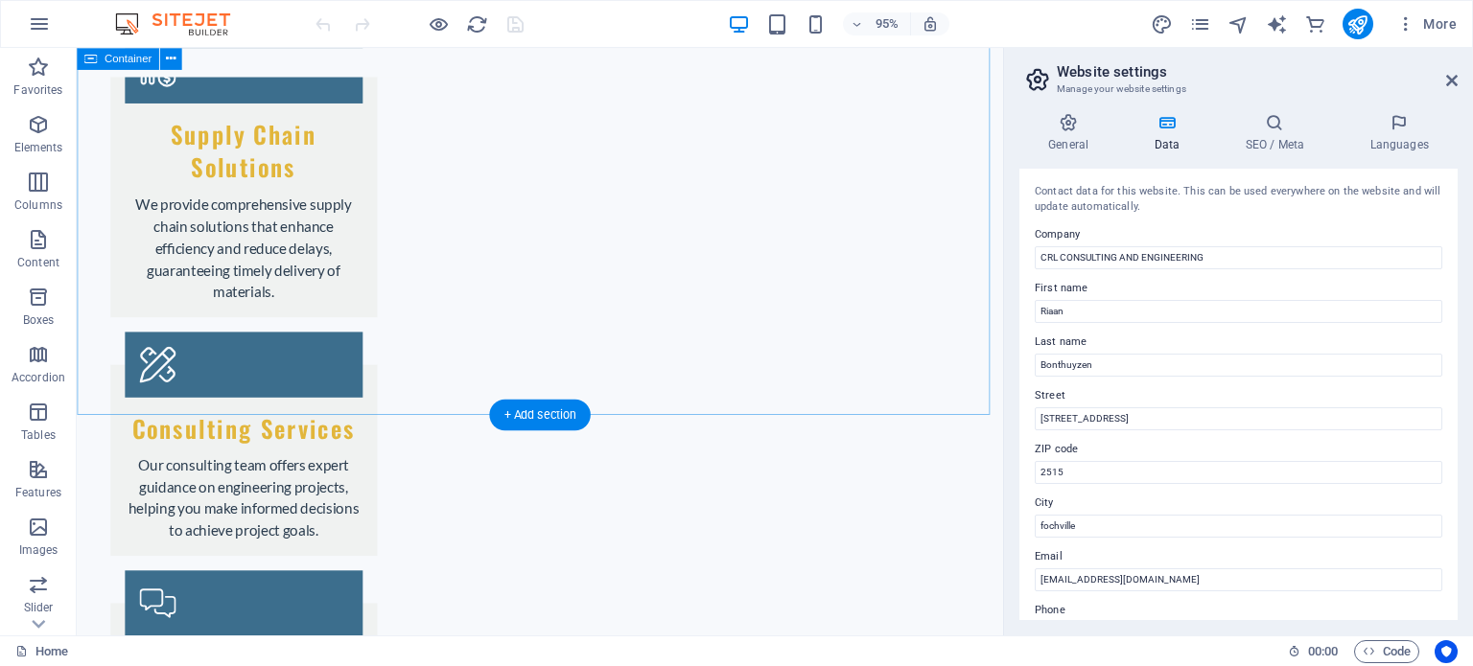
scroll to position [3738, 0]
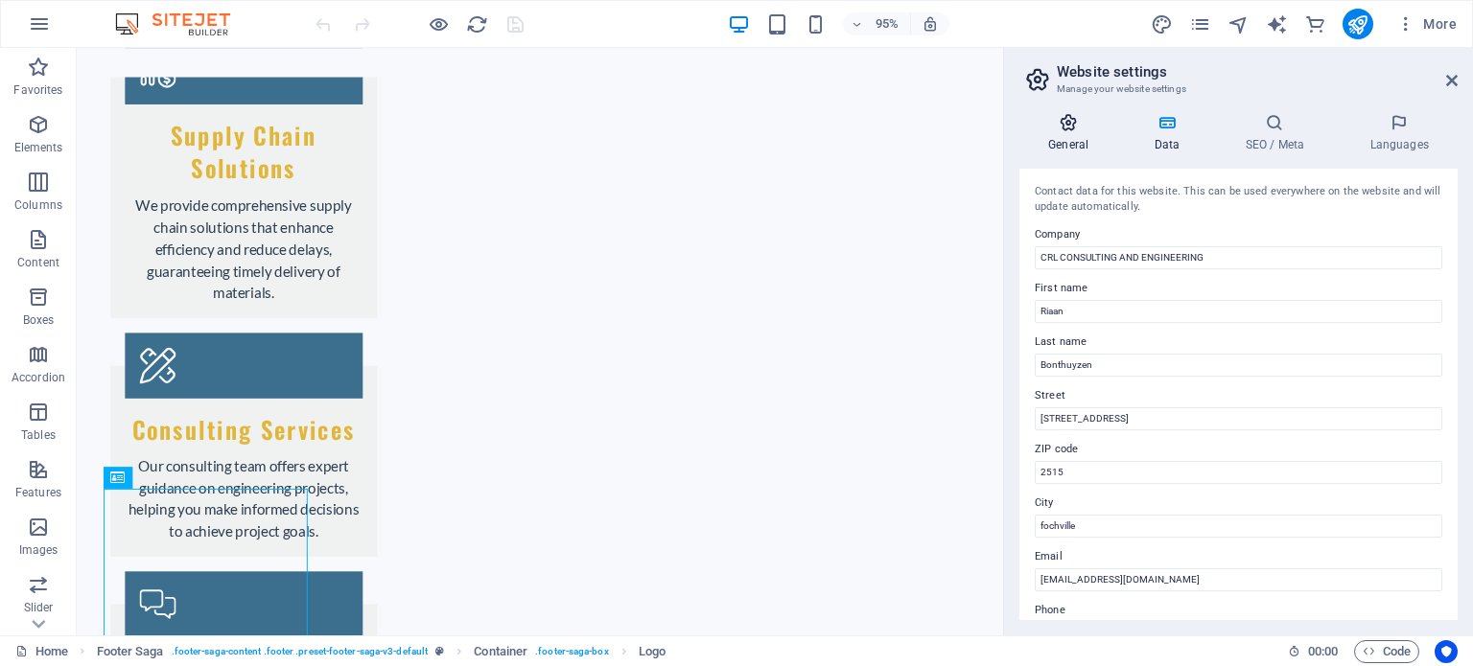
click at [1067, 146] on h4 "General" at bounding box center [1071, 133] width 105 height 40
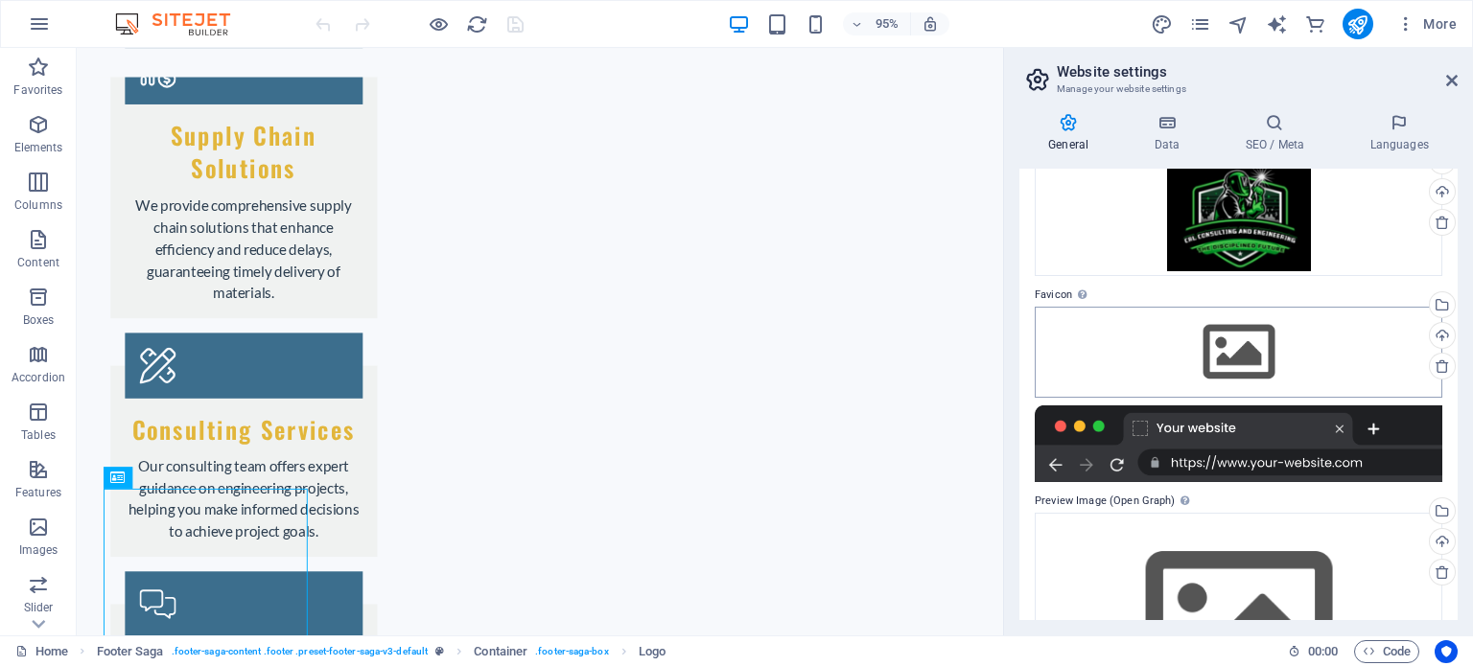
scroll to position [0, 0]
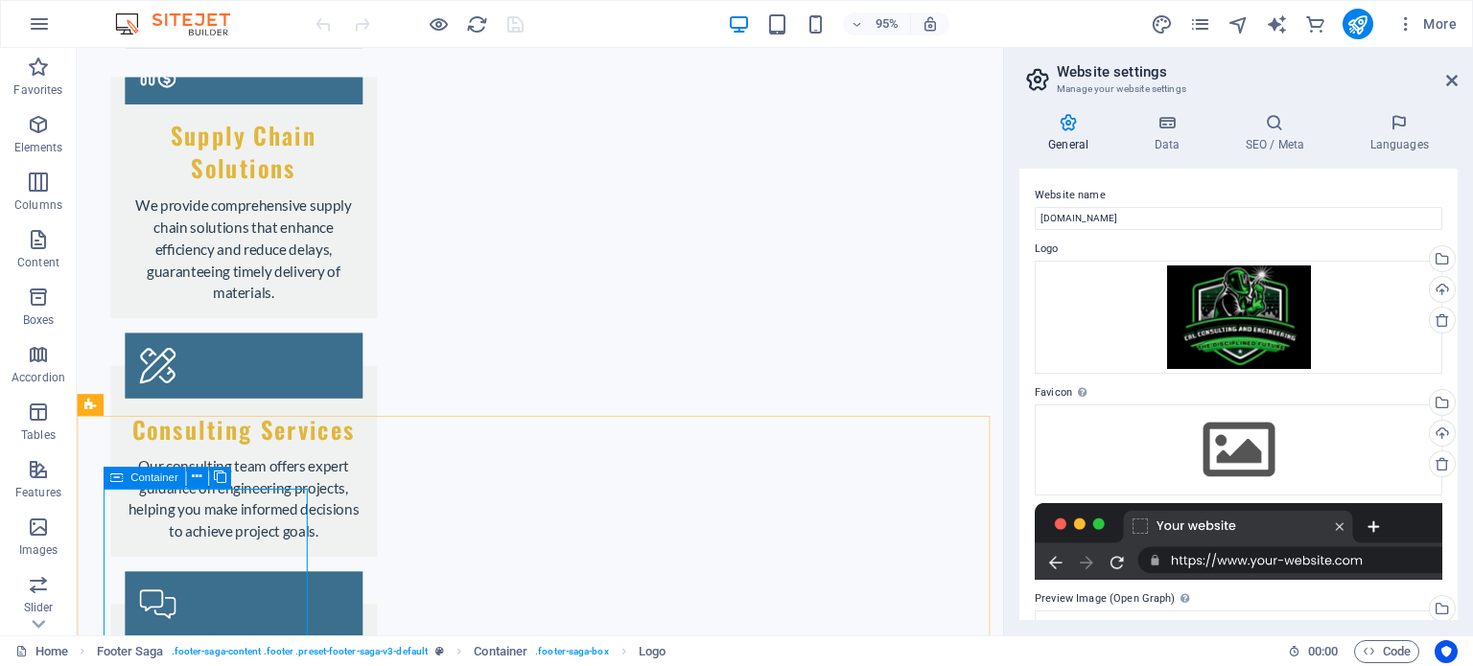
click at [122, 476] on icon at bounding box center [116, 478] width 12 height 22
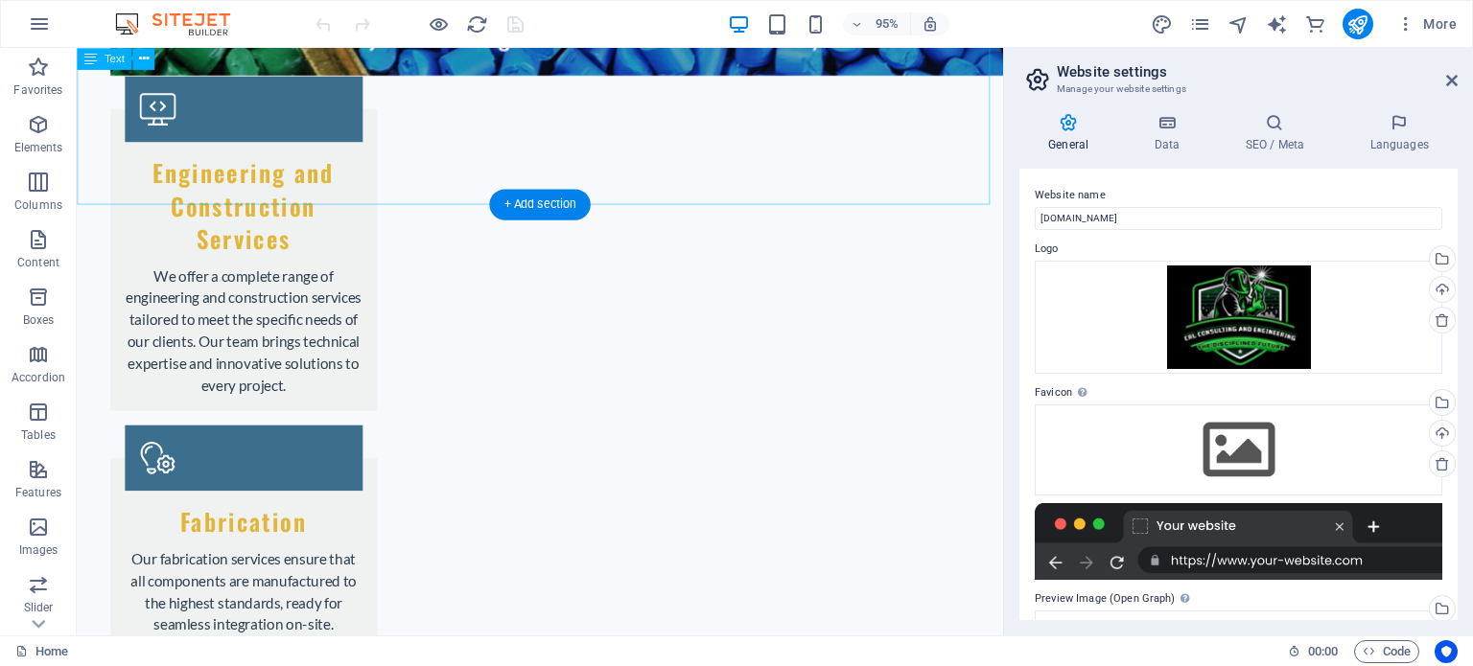
scroll to position [3082, 0]
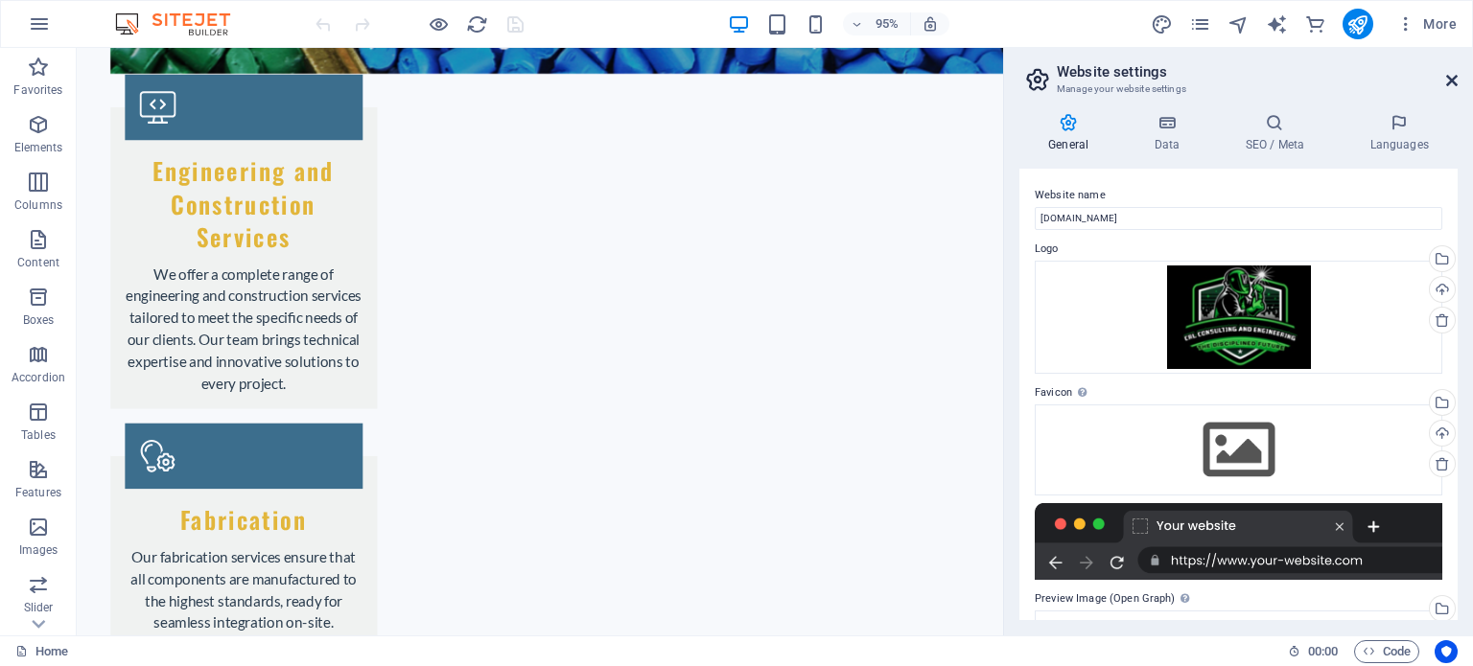
click at [1450, 81] on icon at bounding box center [1452, 80] width 12 height 15
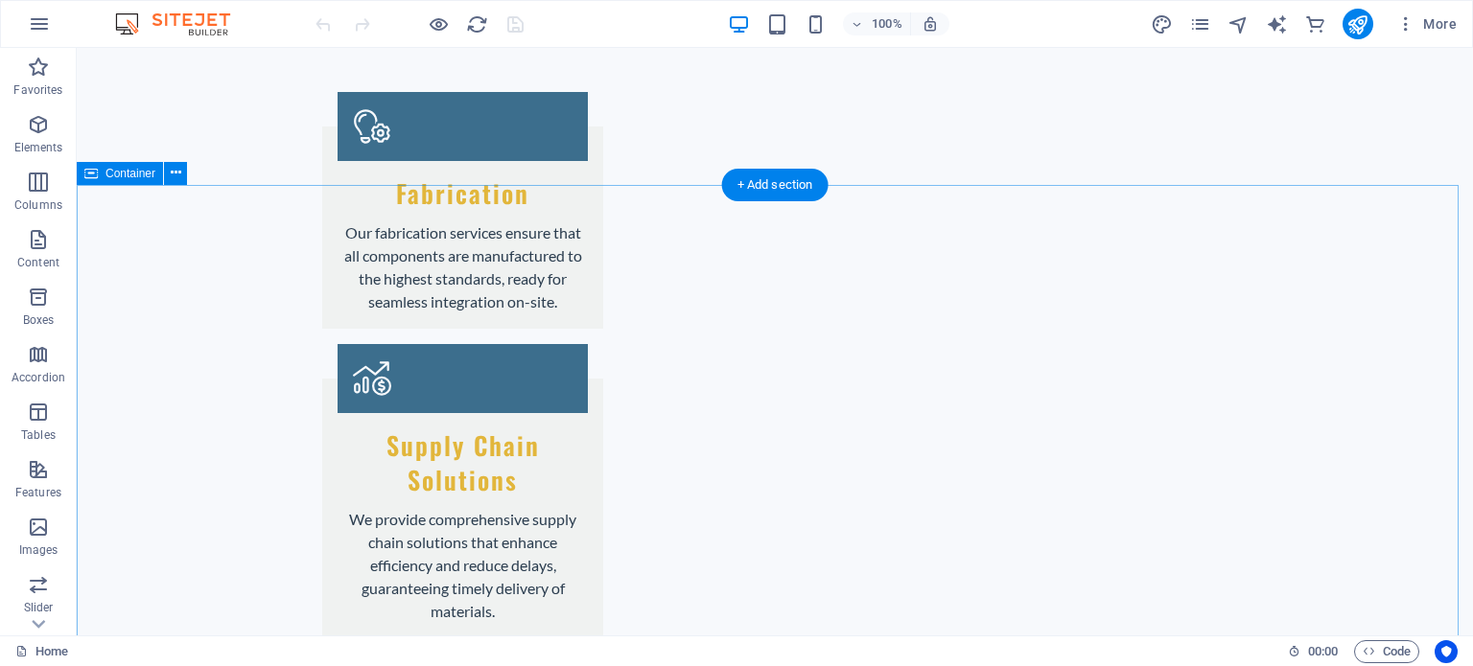
scroll to position [3432, 0]
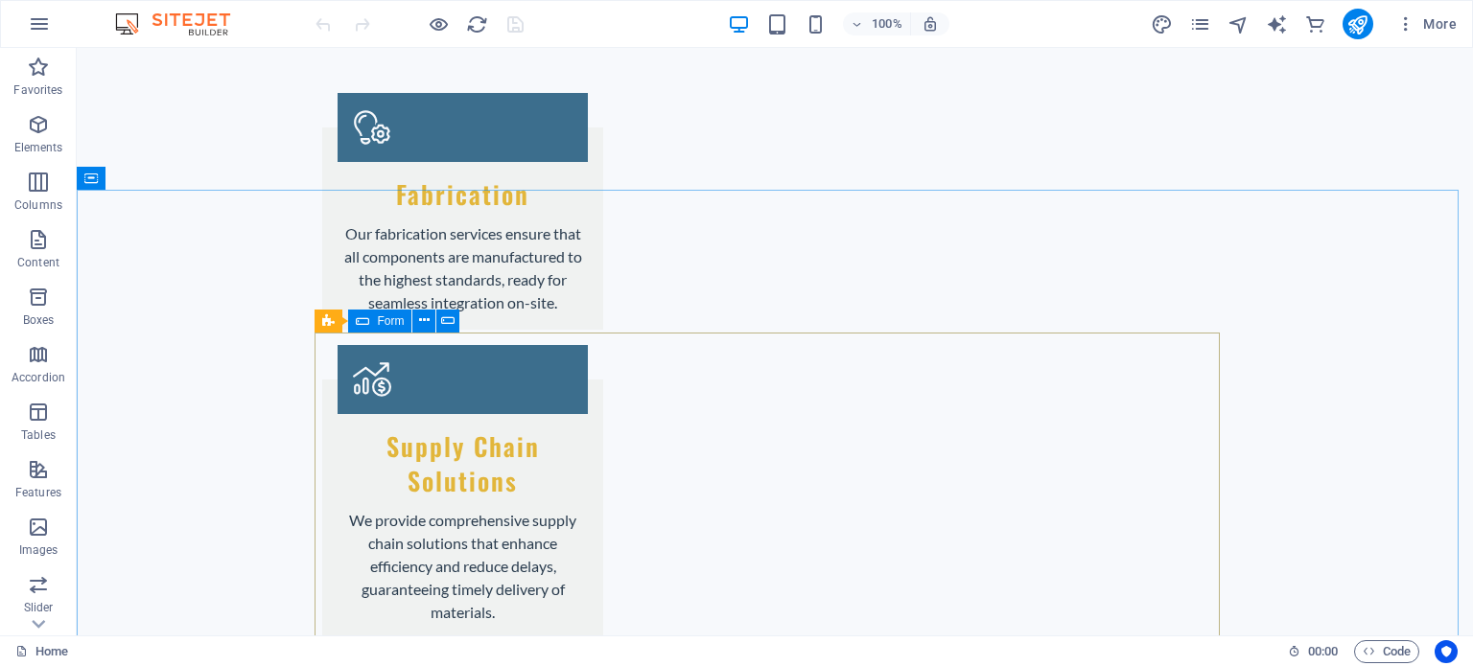
click at [357, 324] on icon at bounding box center [362, 321] width 13 height 23
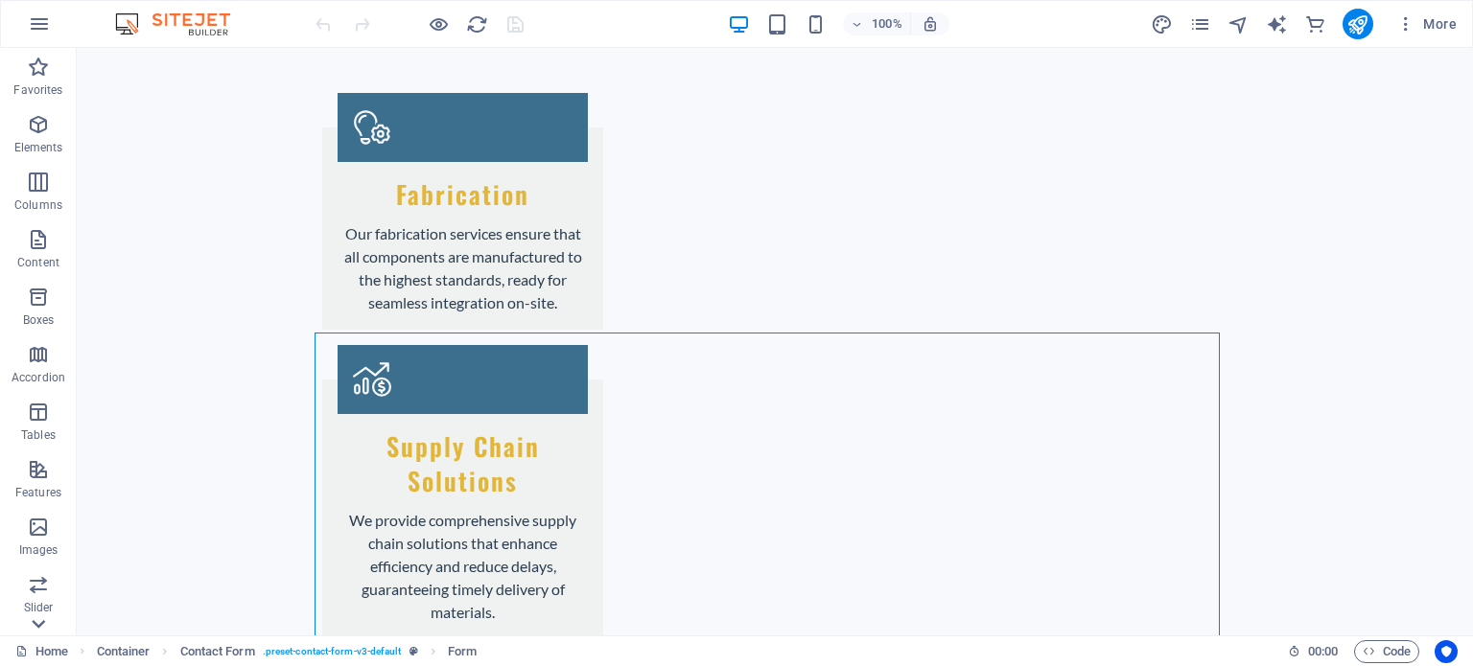
click at [46, 624] on icon at bounding box center [38, 624] width 27 height 27
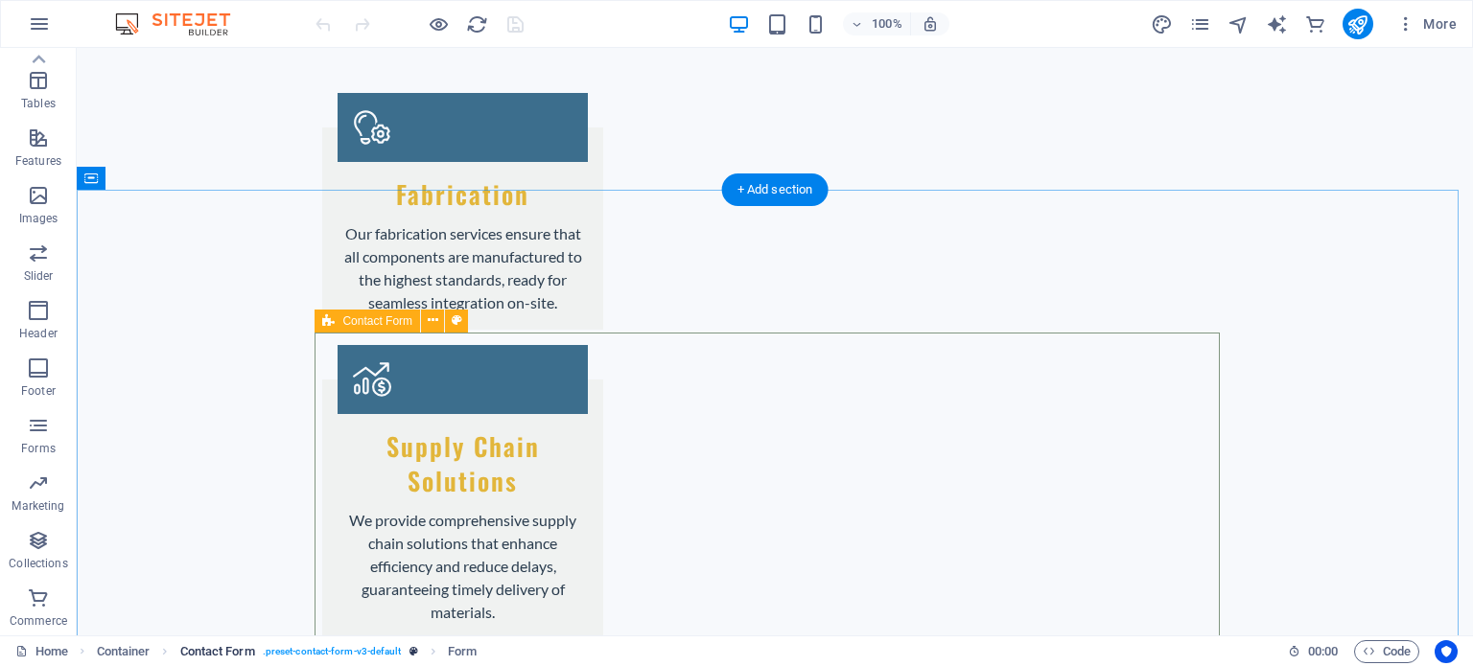
click at [335, 651] on span ". preset-contact-form-v3-default" at bounding box center [332, 651] width 139 height 23
